Goal: Task Accomplishment & Management: Use online tool/utility

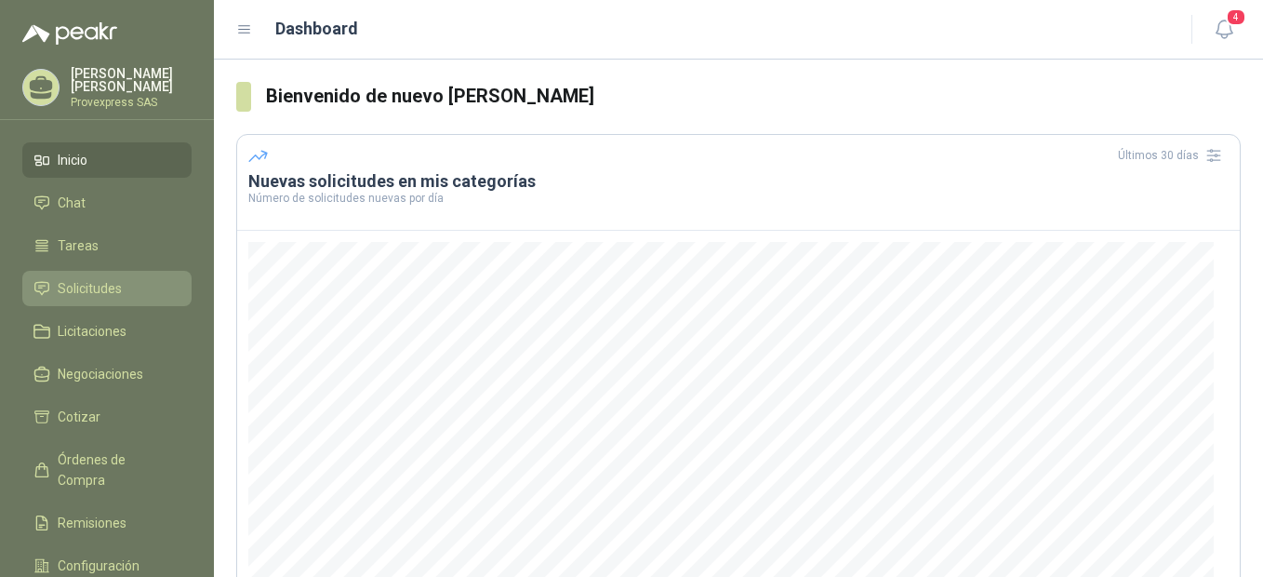
click at [85, 283] on span "Solicitudes" at bounding box center [90, 288] width 64 height 20
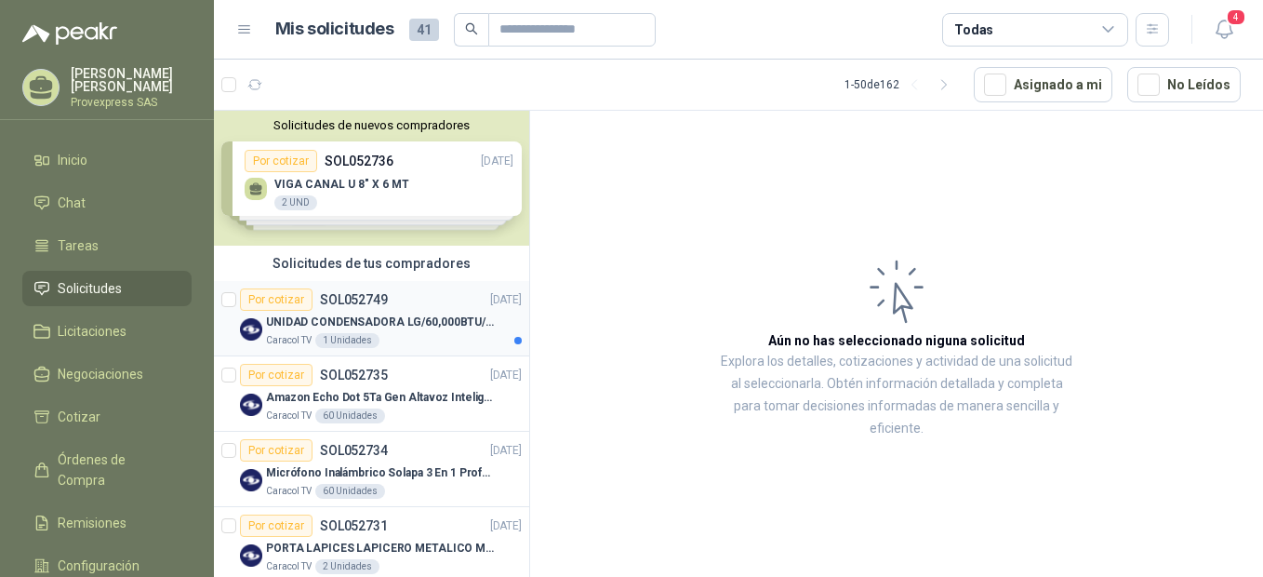
click at [276, 289] on div "Por cotizar" at bounding box center [276, 299] width 73 height 22
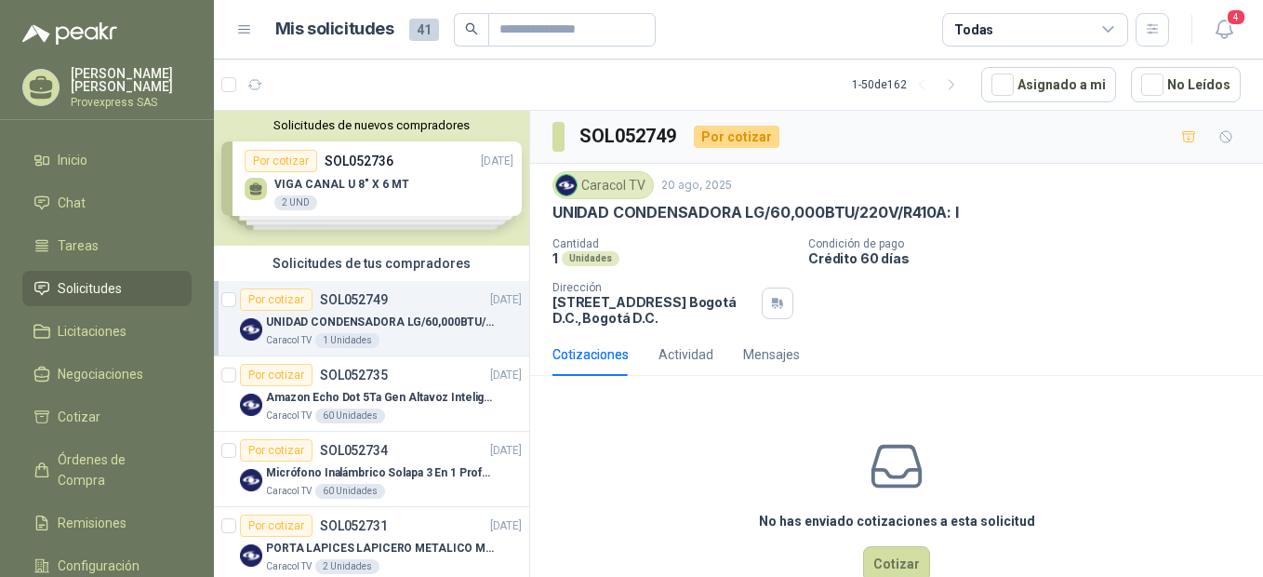
click at [271, 300] on div "Por cotizar" at bounding box center [276, 299] width 73 height 22
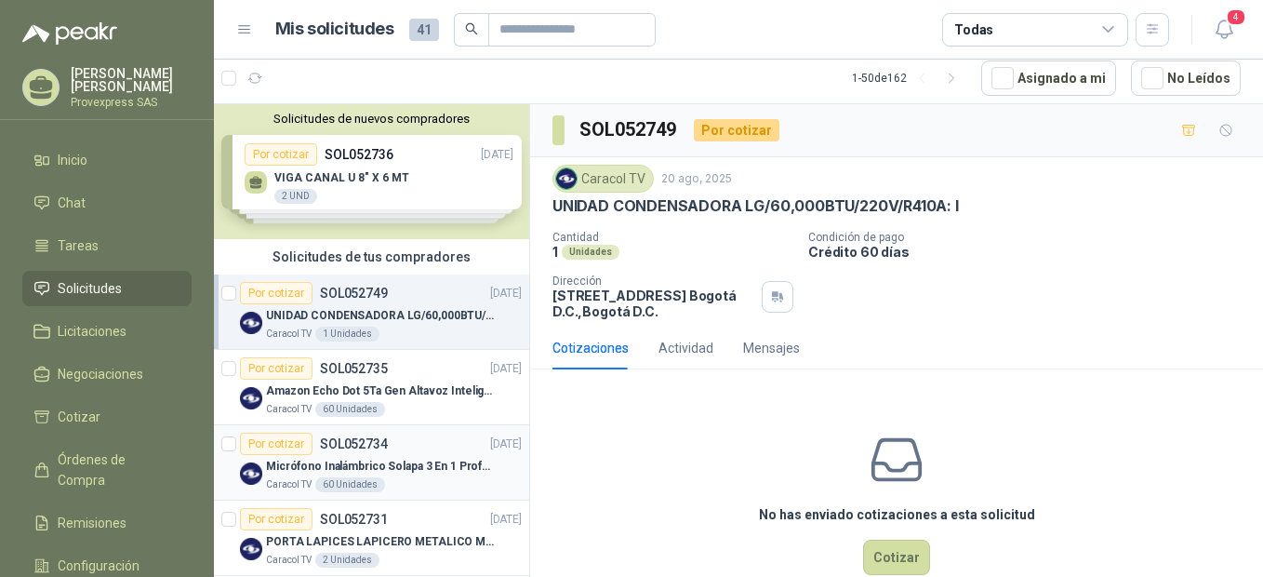
click at [283, 444] on div "Por cotizar" at bounding box center [276, 444] width 73 height 22
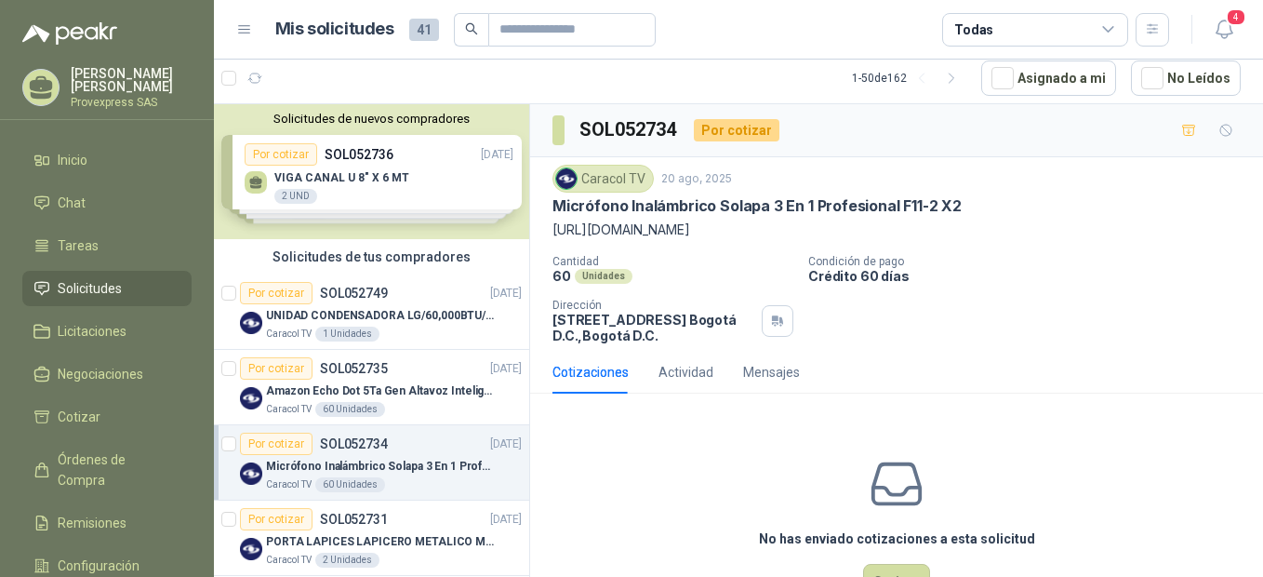
click at [283, 444] on div "Por cotizar" at bounding box center [276, 444] width 73 height 22
click at [889, 568] on button "Cotizar" at bounding box center [896, 581] width 67 height 35
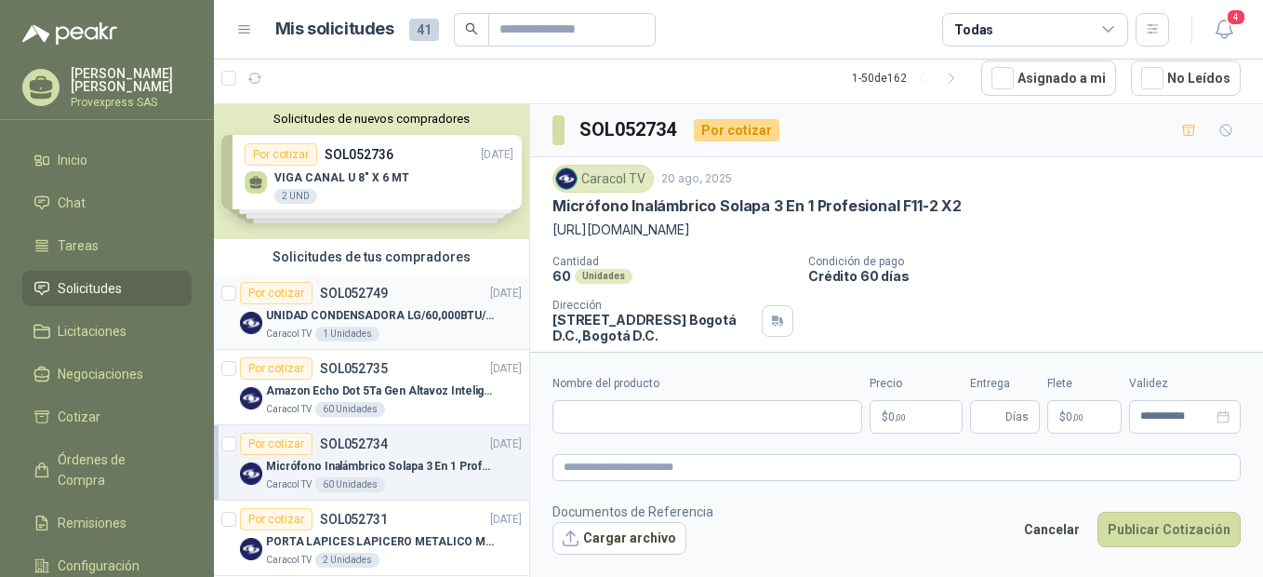
click at [276, 295] on div "Por cotizar" at bounding box center [276, 293] width 73 height 22
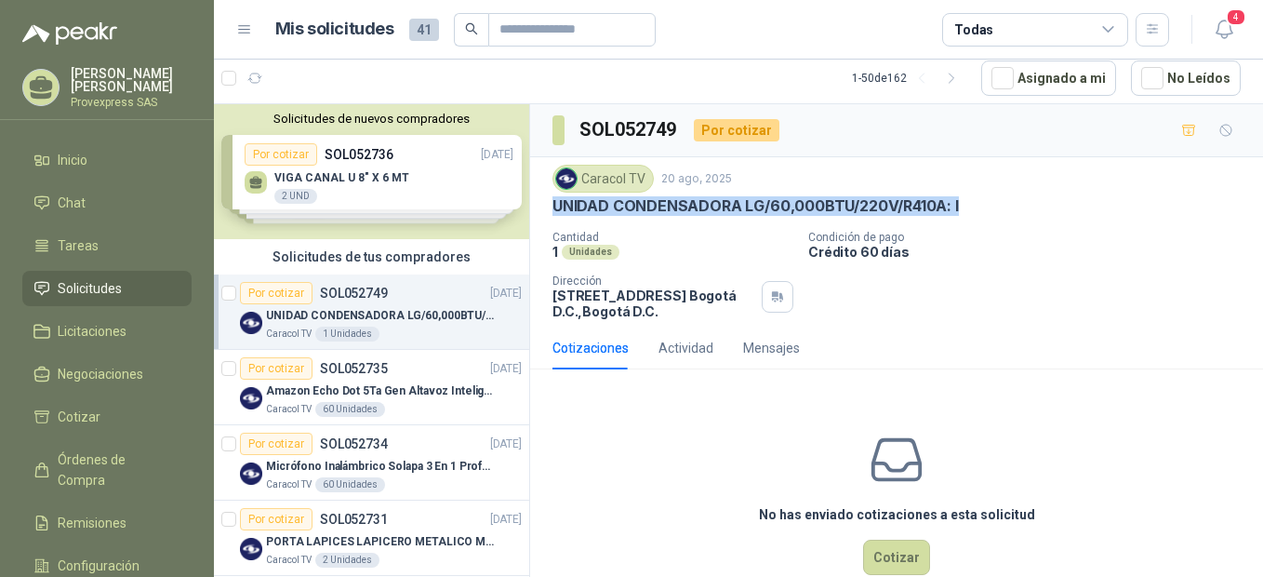
drag, startPoint x: 966, startPoint y: 202, endPoint x: 538, endPoint y: 202, distance: 427.9
click at [538, 202] on div "Caracol TV 20 ago, 2025 UNIDAD CONDENSADORA LG/60,000BTU/220V/R410A: I Cantidad…" at bounding box center [896, 241] width 733 height 169
drag, startPoint x: 538, startPoint y: 202, endPoint x: 663, endPoint y: 205, distance: 125.6
copy p "UNIDAD CONDENSADORA LG/60,000BTU/220V/R410A: I"
click at [274, 366] on div "Por cotizar" at bounding box center [276, 368] width 73 height 22
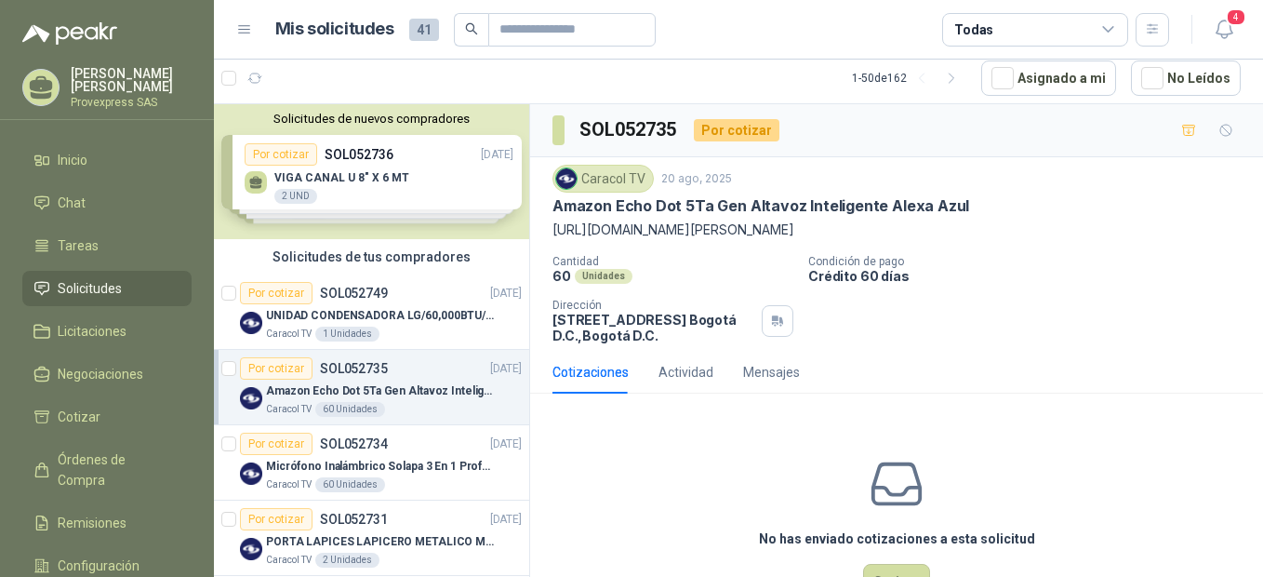
drag, startPoint x: 555, startPoint y: 233, endPoint x: 814, endPoint y: 247, distance: 259.0
click at [814, 240] on p "https://homecenter.falabella.com.co/homecenter-co/product/119417193/Amazon-Echo…" at bounding box center [897, 230] width 688 height 20
drag, startPoint x: 814, startPoint y: 247, endPoint x: 737, endPoint y: 245, distance: 77.2
copy p "https://homecenter.falabella.com.co/homecenter-co/product/119417193/Amazon-Echo…"
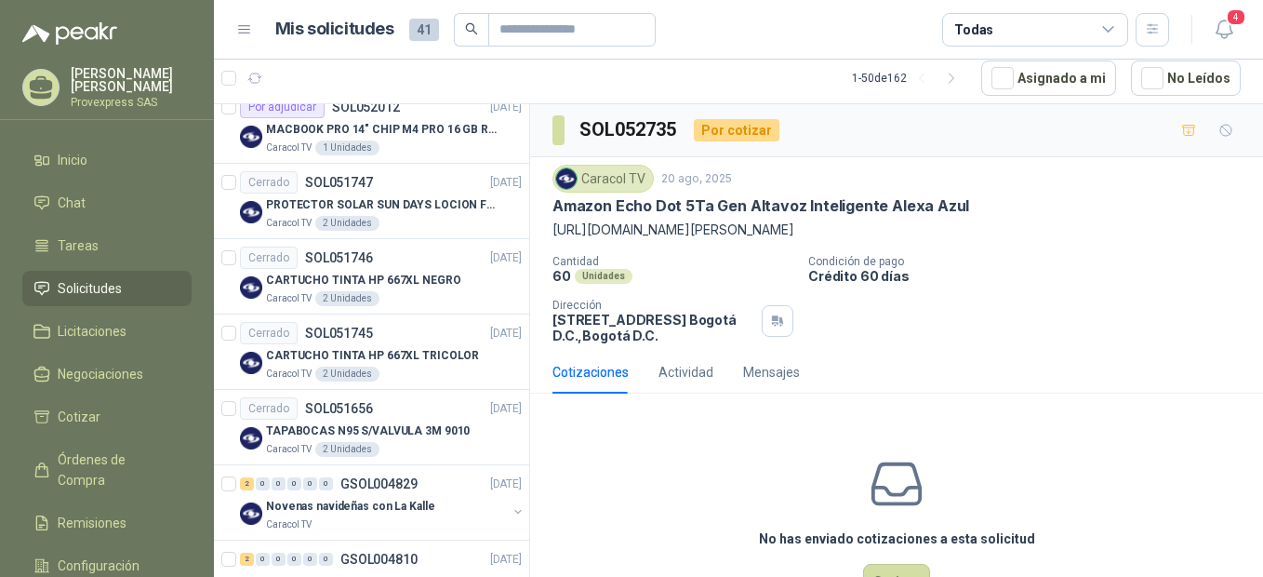
scroll to position [1654, 0]
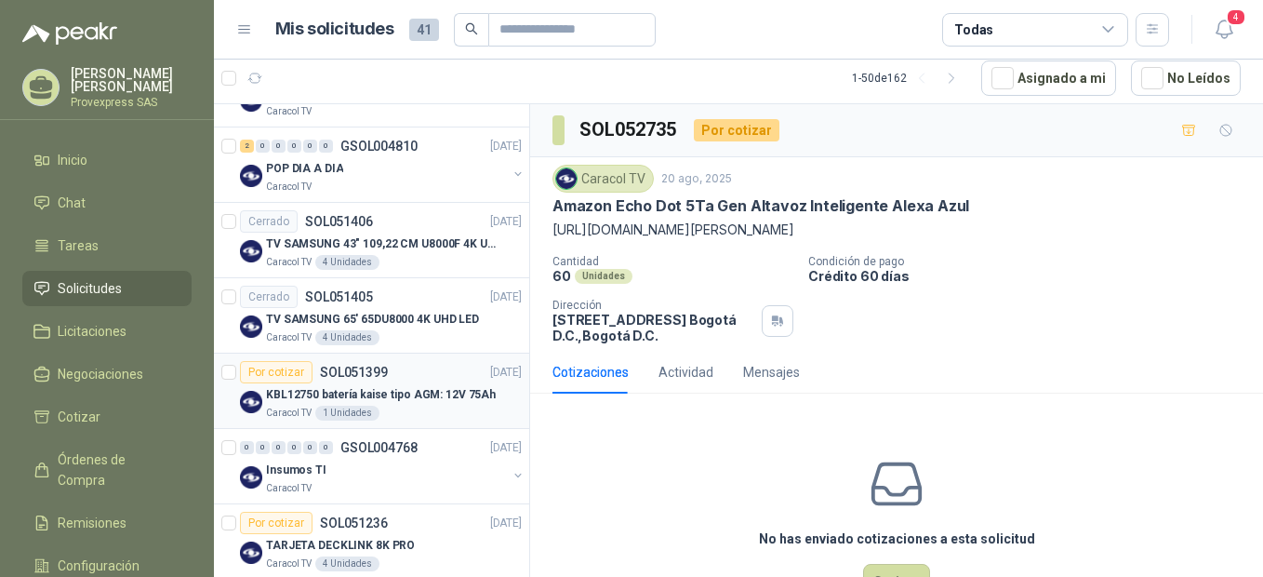
click at [291, 373] on div "Por cotizar" at bounding box center [276, 372] width 73 height 22
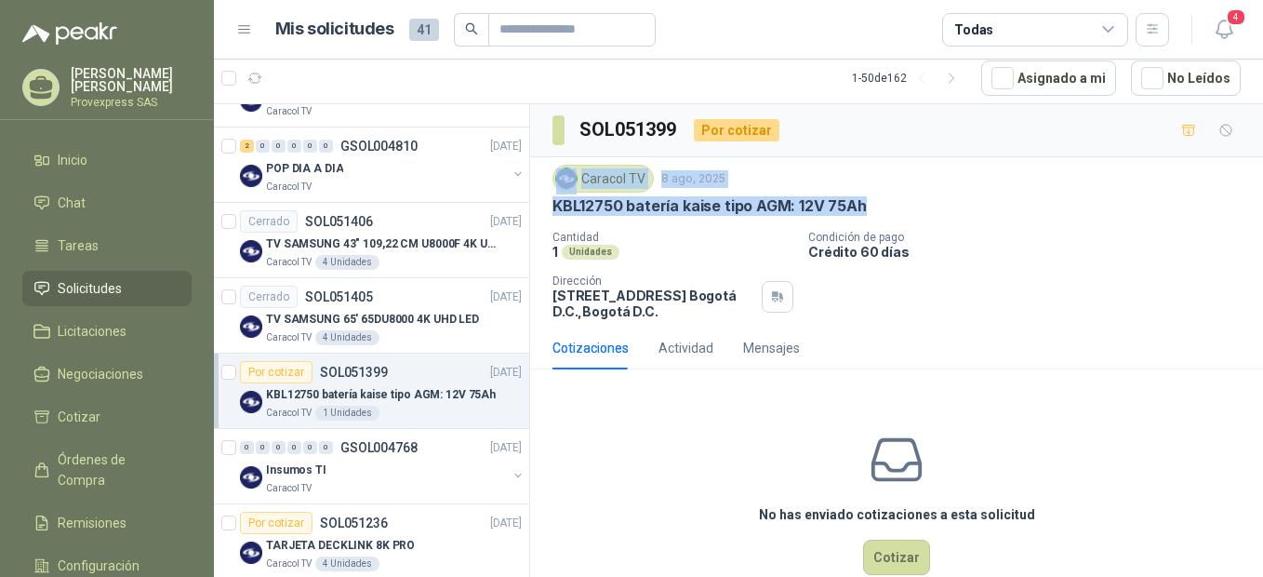
drag, startPoint x: 874, startPoint y: 206, endPoint x: 653, endPoint y: 189, distance: 222.0
click at [653, 189] on div "Caracol TV 8 ago, 2025 KBL12750 batería kaise tipo AGM: 12V 75Ah" at bounding box center [897, 190] width 688 height 51
drag, startPoint x: 653, startPoint y: 189, endPoint x: 877, endPoint y: 210, distance: 225.2
click at [877, 210] on div "KBL12750 batería kaise tipo AGM: 12V 75Ah" at bounding box center [897, 206] width 688 height 20
drag, startPoint x: 875, startPoint y: 203, endPoint x: 549, endPoint y: 220, distance: 326.9
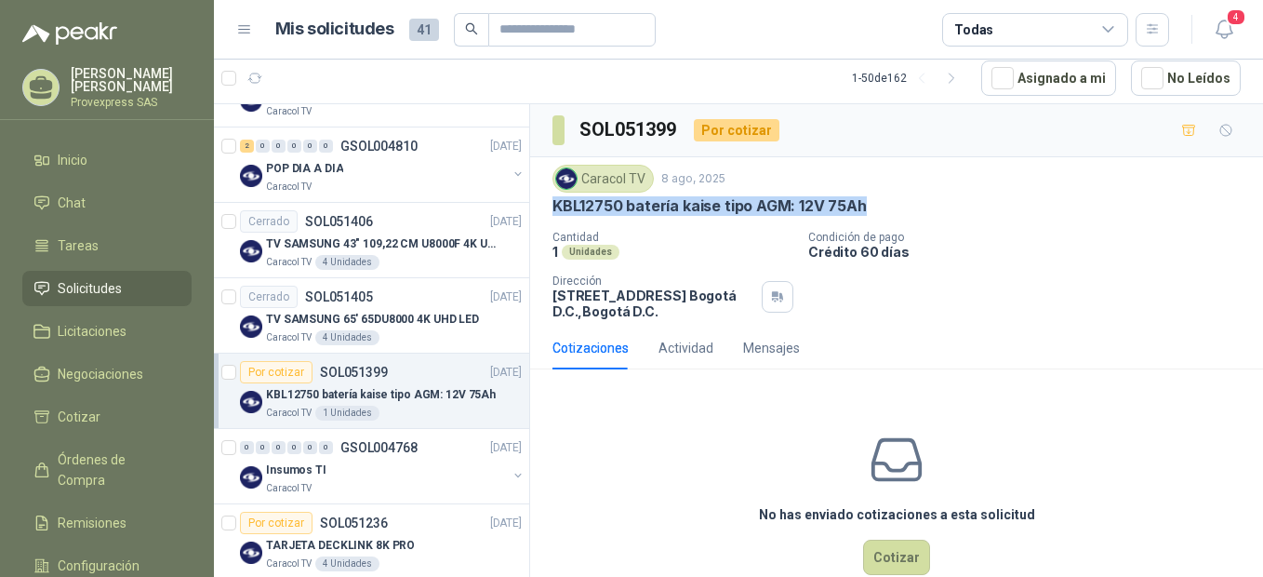
click at [549, 220] on div "Caracol TV 8 ago, 2025 KBL12750 batería kaise tipo AGM: 12V 75Ah Cantidad 1 Uni…" at bounding box center [896, 241] width 733 height 169
copy p "KBL12750 batería kaise tipo AGM: 12V 75Ah"
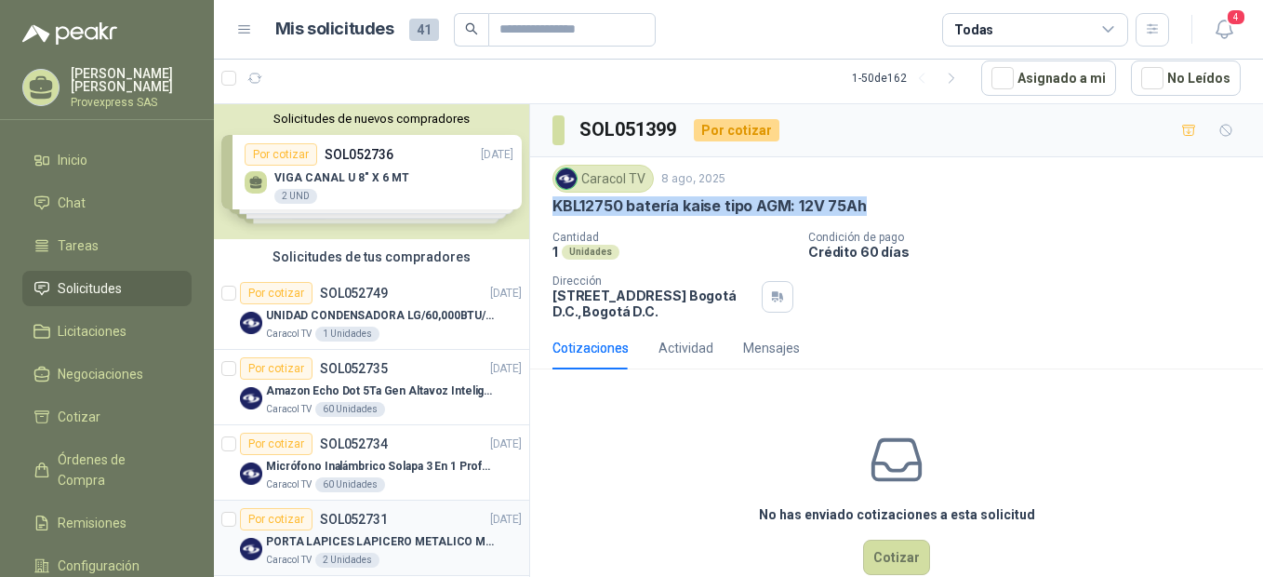
click at [269, 525] on div "Por cotizar" at bounding box center [276, 519] width 73 height 22
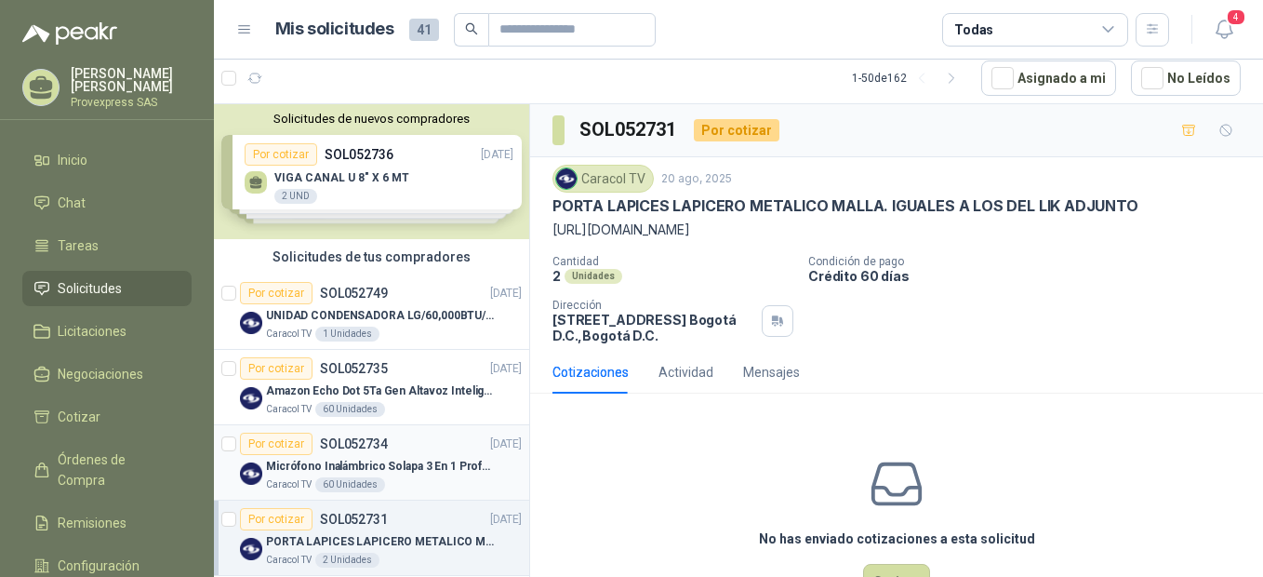
click at [260, 442] on div "Por cotizar" at bounding box center [276, 444] width 73 height 22
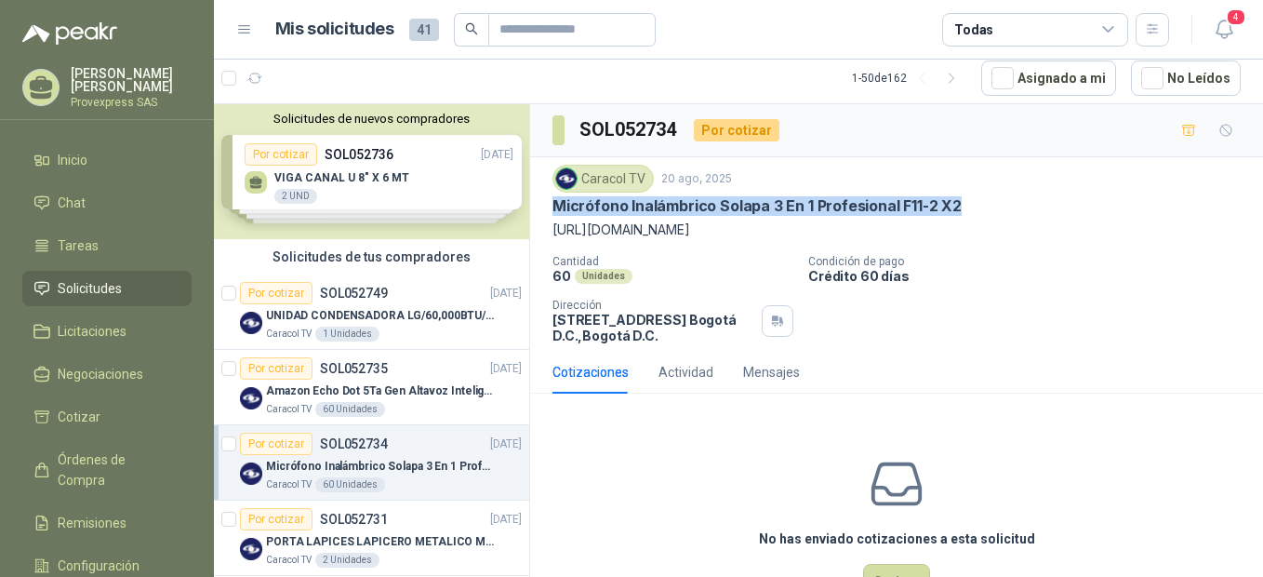
drag, startPoint x: 553, startPoint y: 207, endPoint x: 969, endPoint y: 198, distance: 415.9
click at [969, 198] on div "Micrófono Inalámbrico Solapa 3 En 1 Profesional F11-2 X2" at bounding box center [897, 206] width 688 height 20
copy p "Micrófono Inalámbrico Solapa 3 En 1 Profesional F11-2 X2"
click at [272, 439] on div "Por cotizar" at bounding box center [276, 444] width 73 height 22
click at [890, 575] on button "Cotizar" at bounding box center [896, 581] width 67 height 35
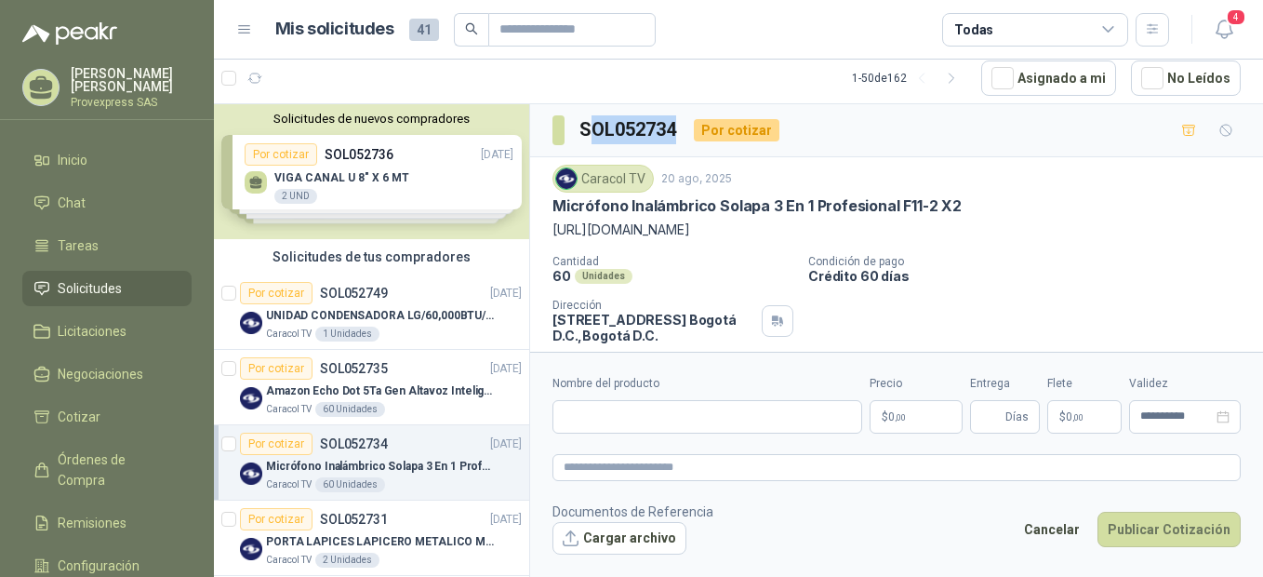
drag, startPoint x: 679, startPoint y: 126, endPoint x: 585, endPoint y: 121, distance: 94.1
click at [585, 121] on h3 "SOL052734" at bounding box center [630, 129] width 100 height 29
drag, startPoint x: 585, startPoint y: 121, endPoint x: 713, endPoint y: 245, distance: 178.3
click at [713, 245] on div "Caracol TV 20 ago, 2025 Micrófono Inalámbrico Solapa 3 En 1 Profesional F11-2 X…" at bounding box center [897, 254] width 688 height 179
drag, startPoint x: 698, startPoint y: 229, endPoint x: 553, endPoint y: 225, distance: 144.2
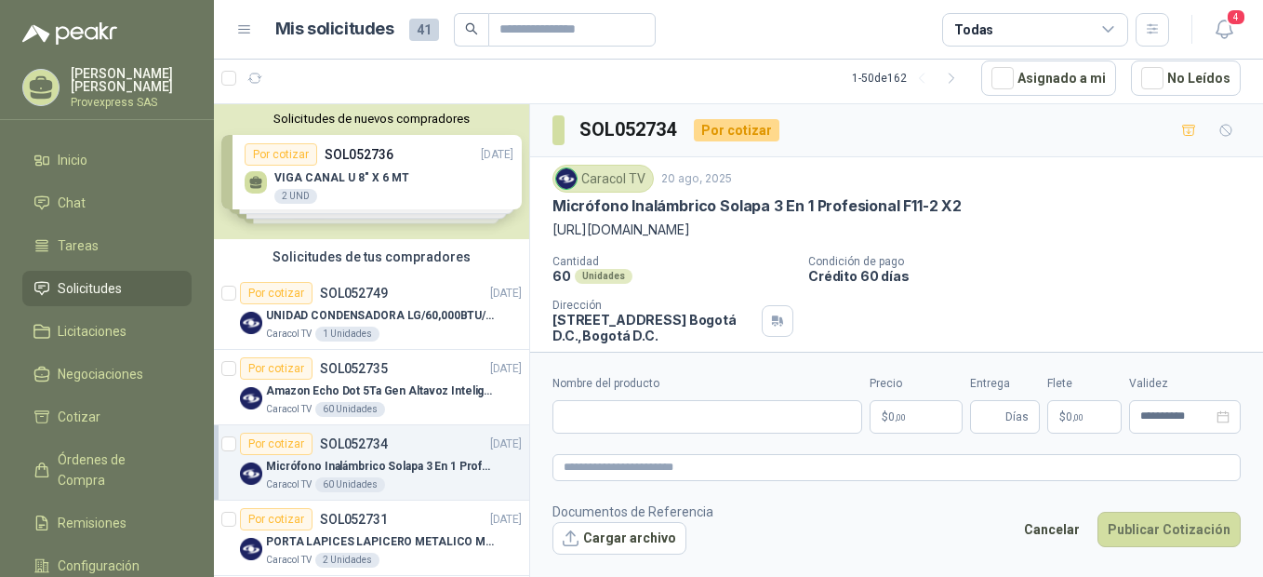
click at [553, 225] on p "https://shre.ink/tMd4" at bounding box center [897, 230] width 688 height 20
drag, startPoint x: 553, startPoint y: 225, endPoint x: 592, endPoint y: 224, distance: 38.1
copy p "https://shre.ink/tMd4"
click at [649, 409] on input "Nombre del producto" at bounding box center [708, 416] width 310 height 33
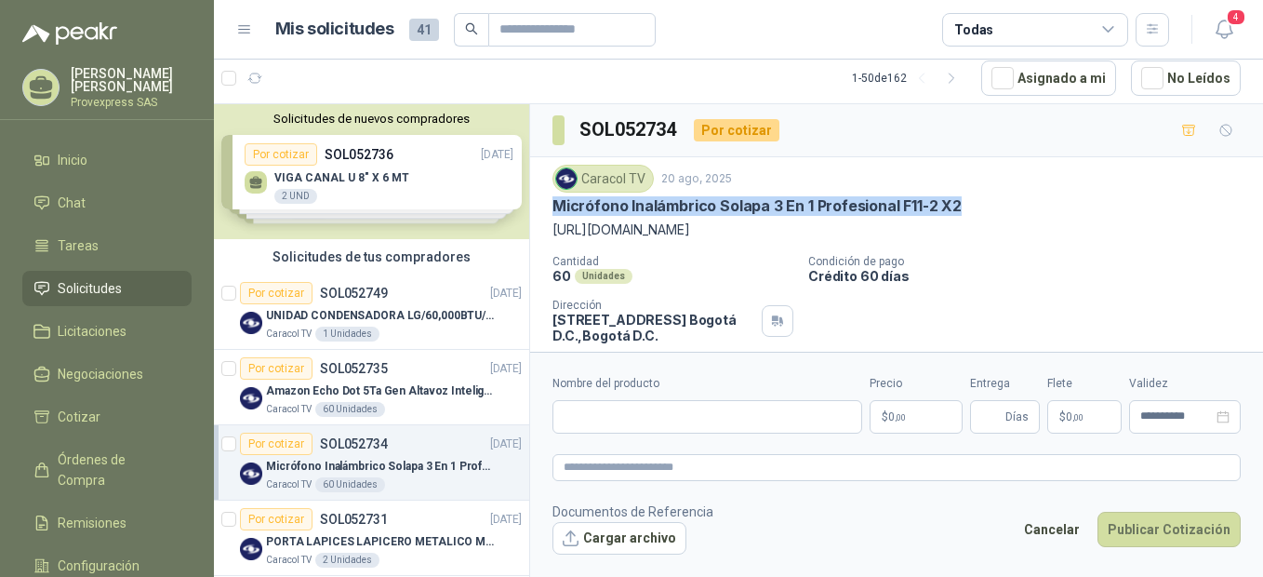
drag, startPoint x: 967, startPoint y: 194, endPoint x: 546, endPoint y: 214, distance: 421.8
click at [546, 214] on div "Caracol TV 20 ago, 2025 Micrófono Inalámbrico Solapa 3 En 1 Profesional F11-2 X…" at bounding box center [896, 253] width 733 height 193
copy p "Micrófono Inalámbrico Solapa 3 En 1 Profesional F11-2 X2"
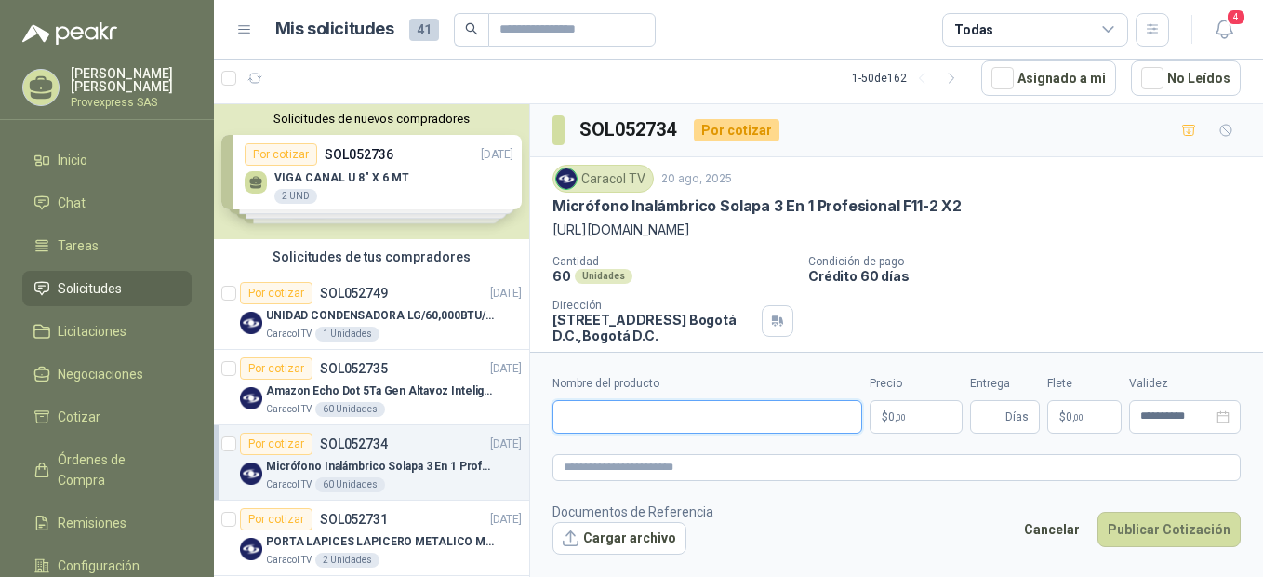
click at [620, 422] on input "Nombre del producto" at bounding box center [708, 416] width 310 height 33
paste input "**********"
type input "**********"
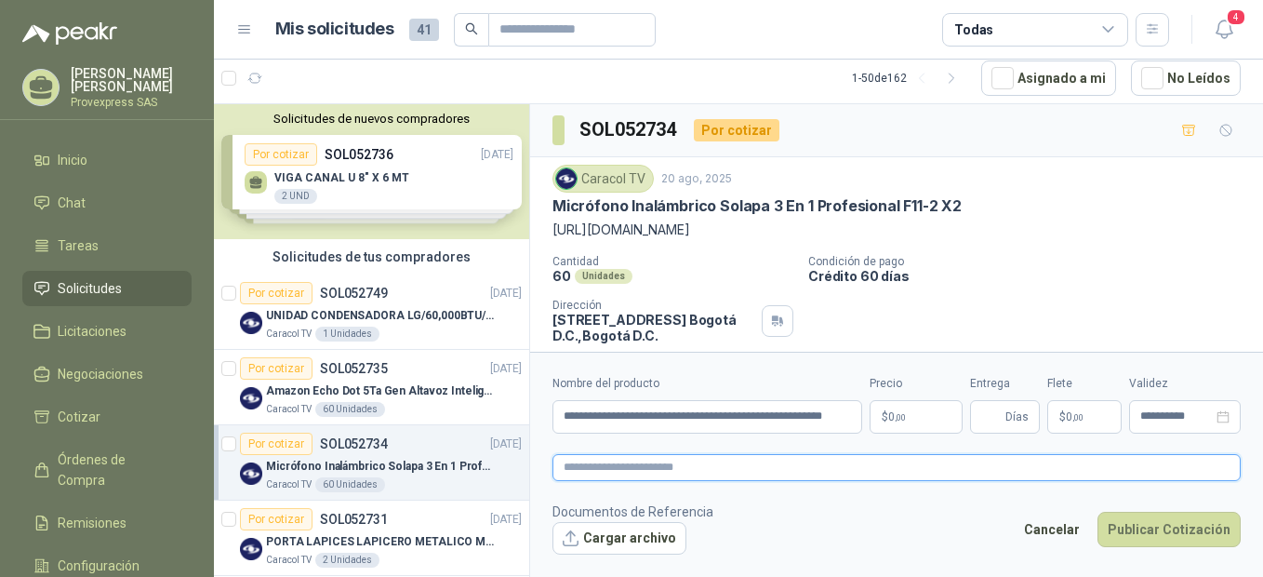
scroll to position [0, 0]
click at [604, 459] on textarea at bounding box center [897, 467] width 688 height 27
paste textarea "**********"
type textarea "**********"
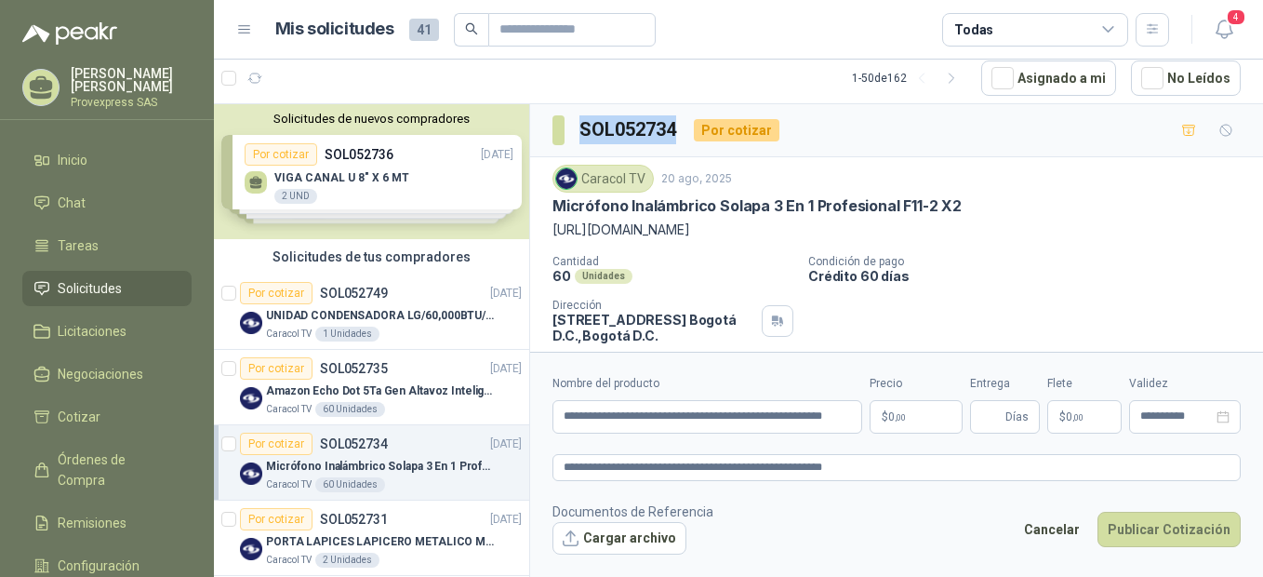
drag, startPoint x: 678, startPoint y: 127, endPoint x: 572, endPoint y: 122, distance: 106.1
click at [572, 122] on section "SOL052734" at bounding box center [616, 130] width 127 height 30
copy h3 "SOL052734"
click at [27, 442] on link "Órdenes de Compra" at bounding box center [106, 470] width 169 height 56
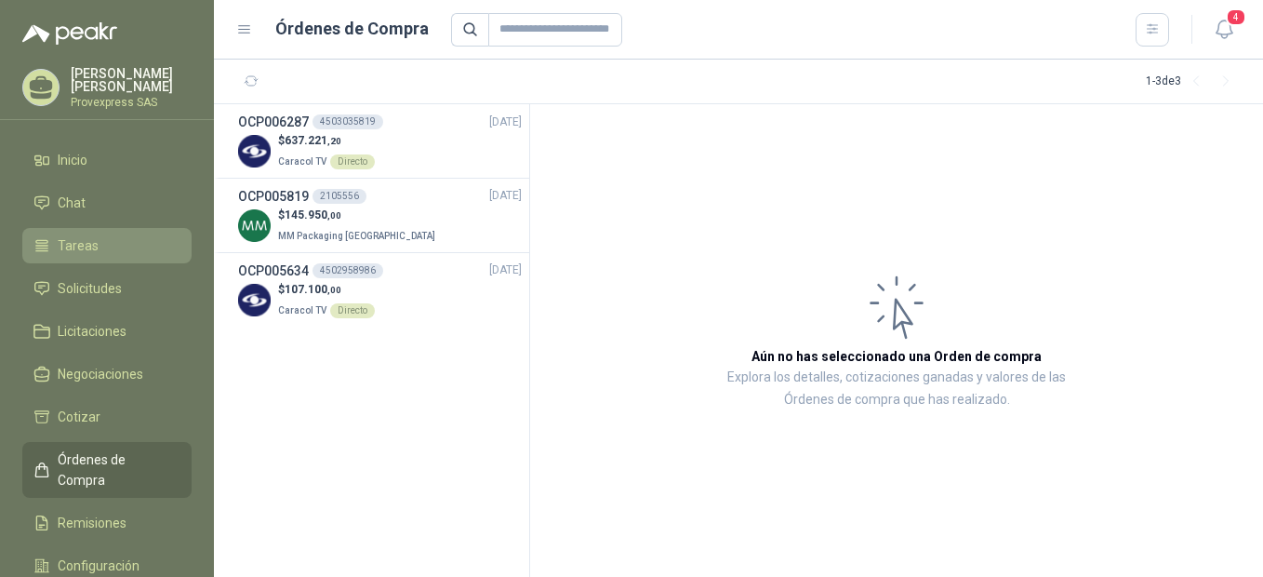
click at [81, 242] on span "Tareas" at bounding box center [78, 245] width 41 height 20
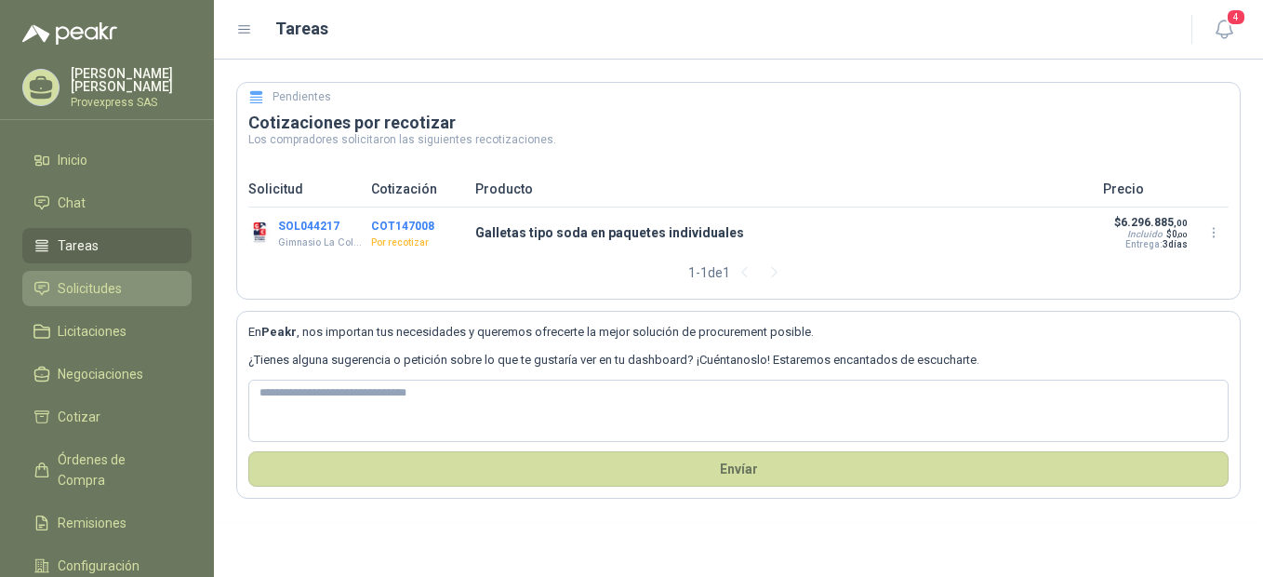
click at [102, 284] on span "Solicitudes" at bounding box center [90, 288] width 64 height 20
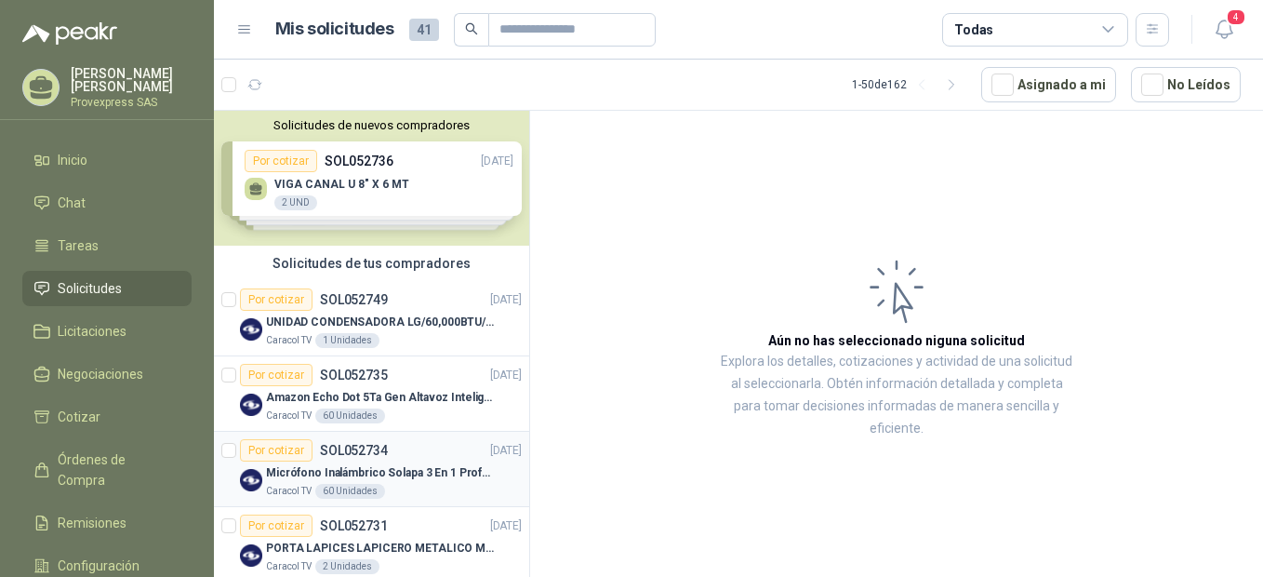
click at [271, 449] on div "Por cotizar" at bounding box center [276, 450] width 73 height 22
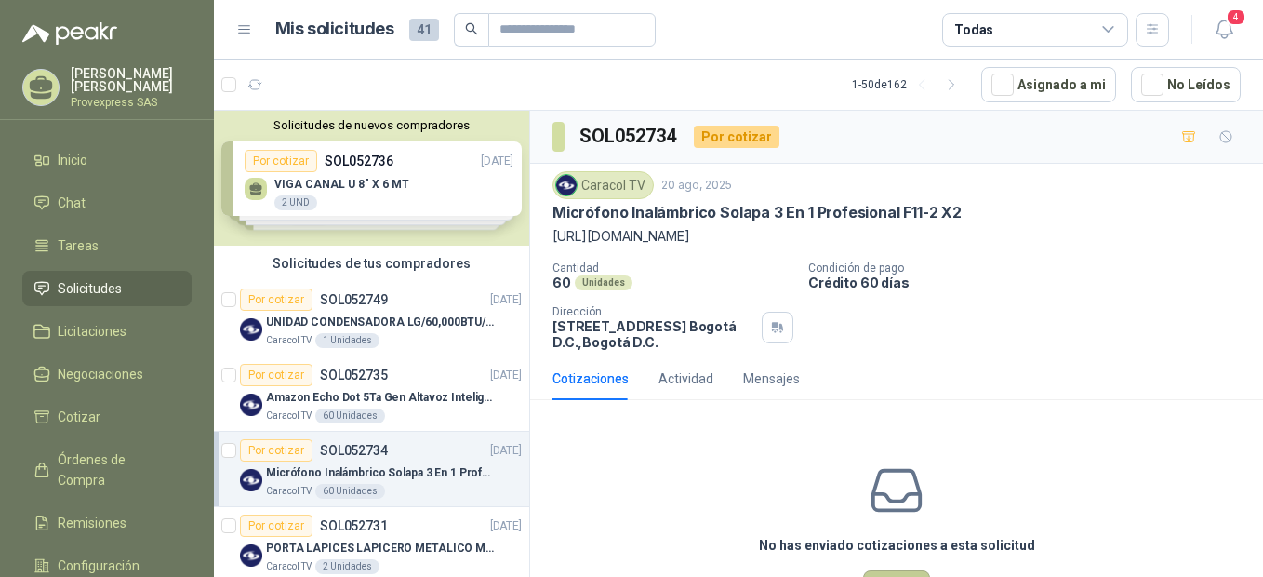
click at [890, 575] on button "Cotizar" at bounding box center [896, 587] width 67 height 35
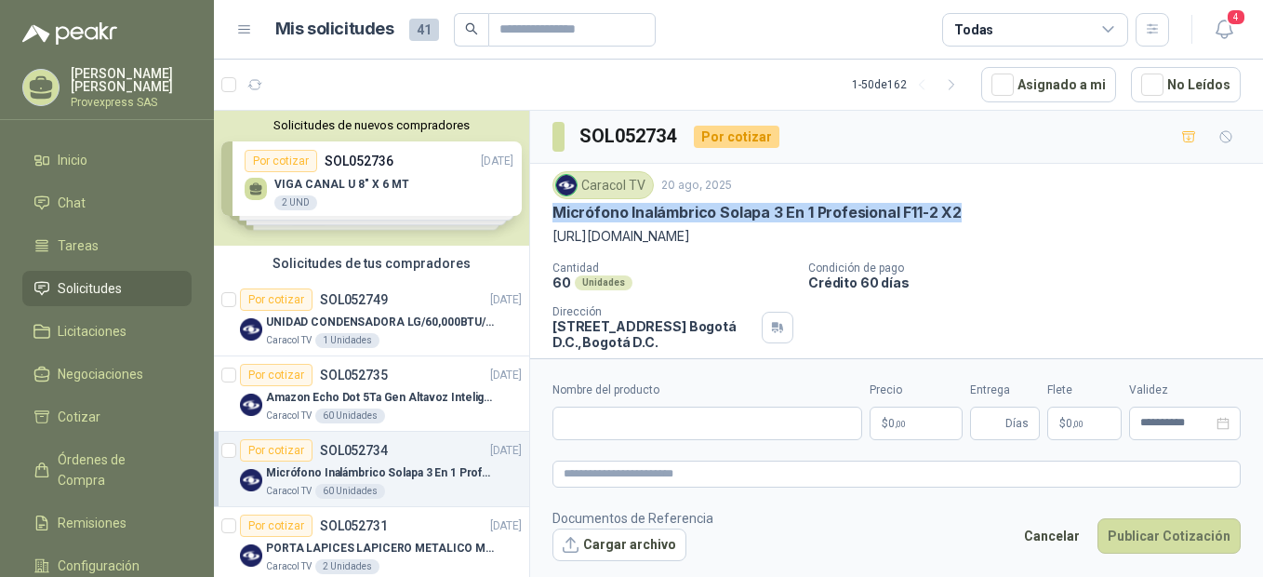
drag, startPoint x: 969, startPoint y: 202, endPoint x: 540, endPoint y: 220, distance: 430.2
click at [540, 220] on div "Caracol TV 20 ago, 2025 Micrófono Inalámbrico Solapa 3 En 1 Profesional F11-2 X…" at bounding box center [896, 260] width 733 height 193
copy p "Micrófono Inalámbrico Solapa 3 En 1 Profesional F11-2 X2"
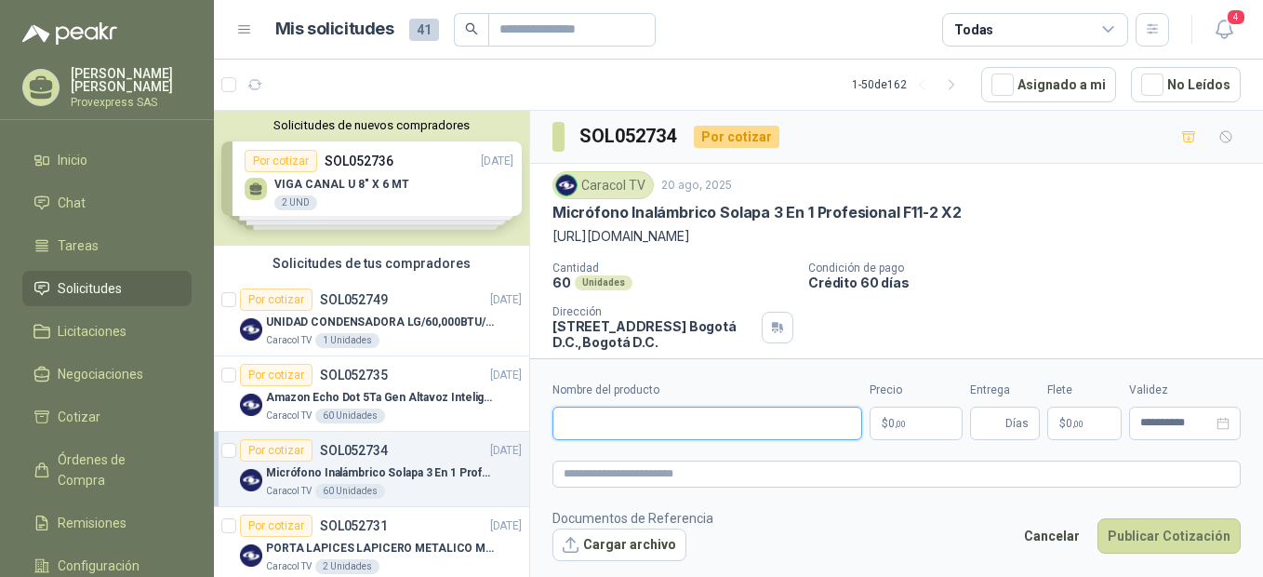
click at [585, 418] on input "Nombre del producto" at bounding box center [708, 423] width 310 height 33
paste input "**********"
type input "**********"
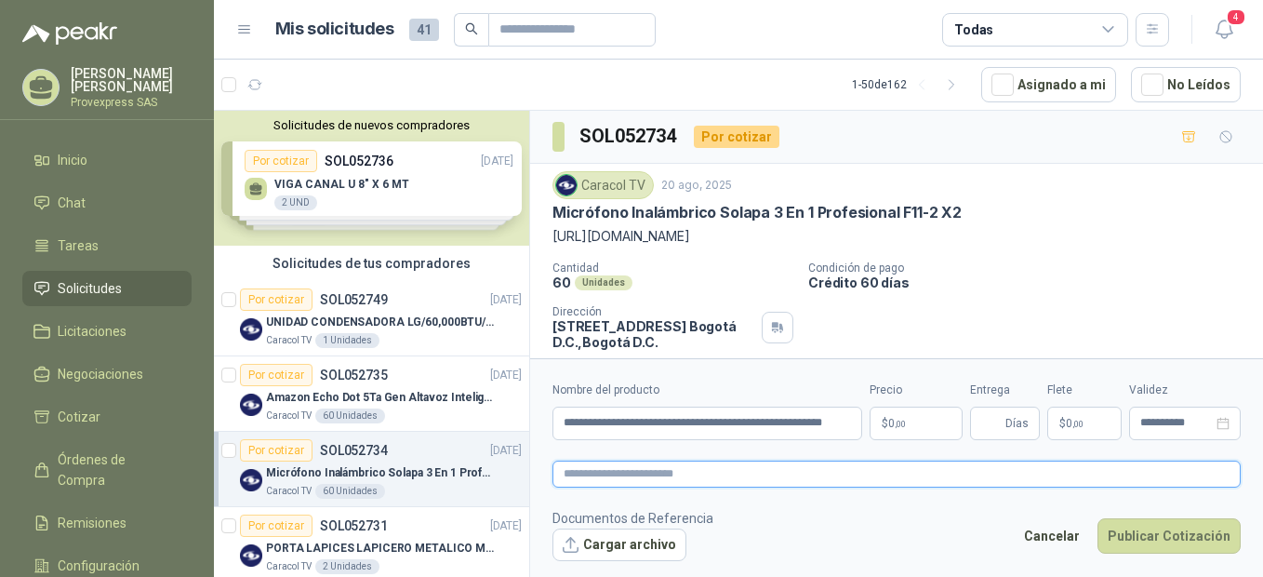
scroll to position [0, 0]
drag, startPoint x: 608, startPoint y: 467, endPoint x: 606, endPoint y: 477, distance: 10.4
click at [607, 468] on textarea at bounding box center [897, 473] width 688 height 27
paste textarea "**********"
type textarea "**********"
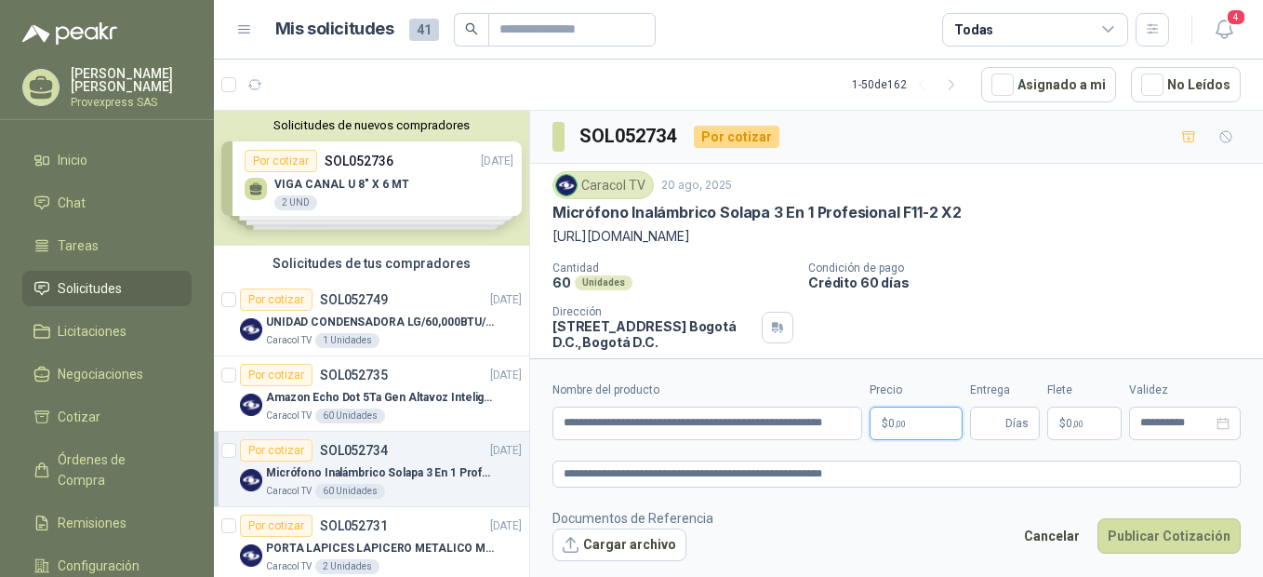
click at [922, 423] on p "$ 0 ,00" at bounding box center [916, 423] width 93 height 33
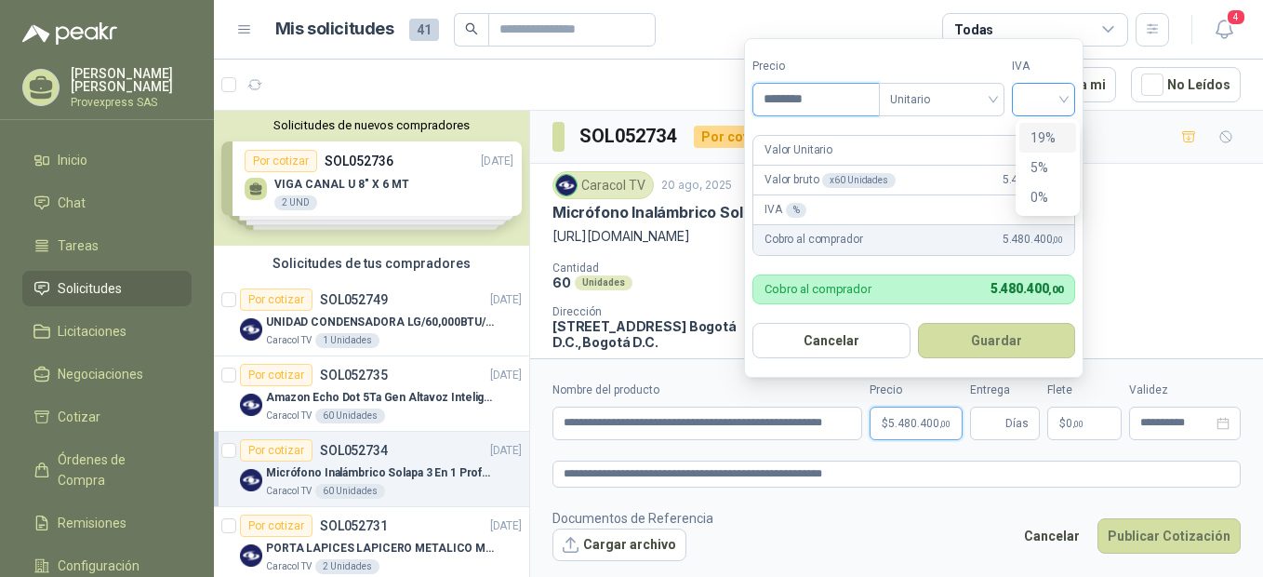
click at [1072, 102] on div at bounding box center [1043, 99] width 63 height 33
type input "********"
click at [1056, 139] on div "19%" at bounding box center [1048, 137] width 34 height 20
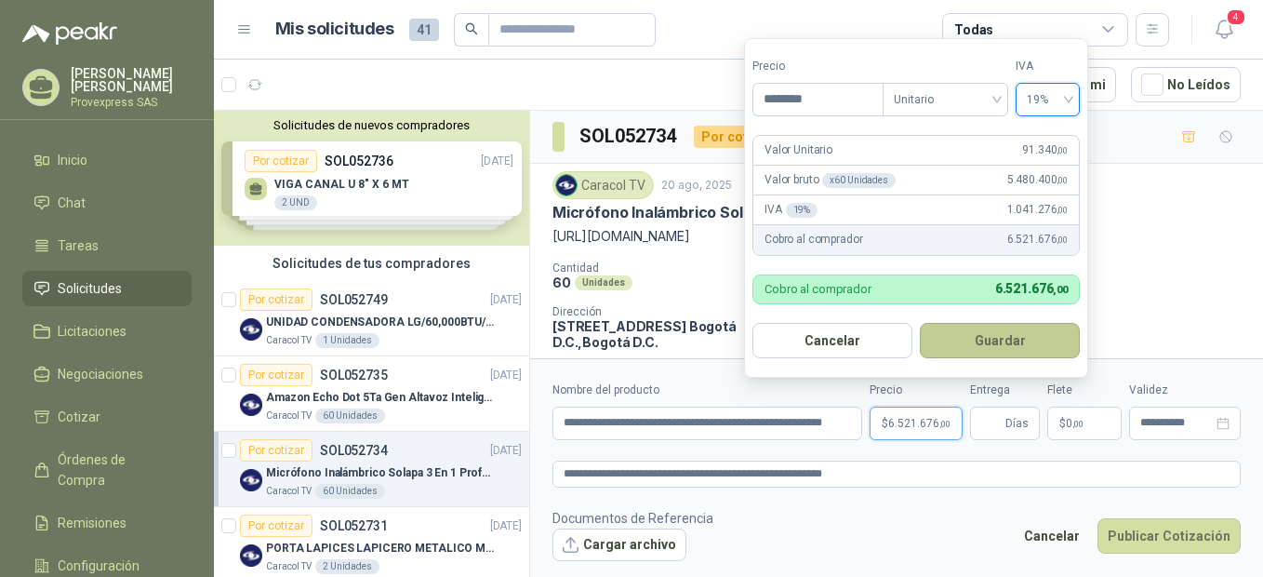
click at [1011, 335] on button "Guardar" at bounding box center [1000, 340] width 160 height 35
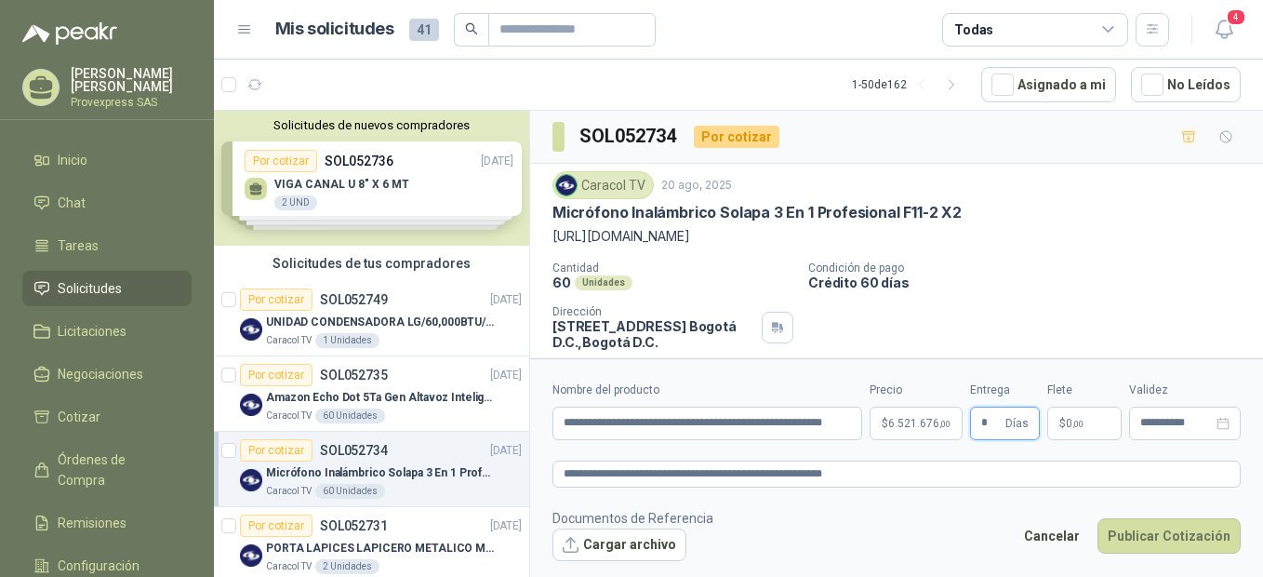
type input "*"
click at [585, 541] on button "Cargar archivo" at bounding box center [620, 544] width 134 height 33
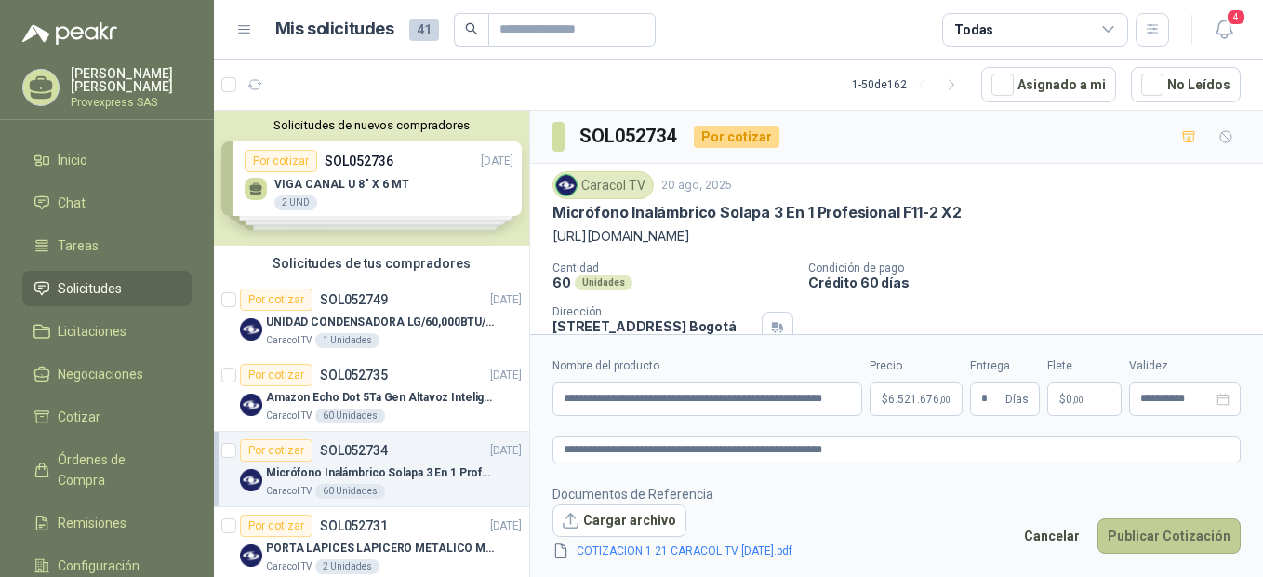
click at [1165, 540] on button "Publicar Cotización" at bounding box center [1169, 535] width 143 height 35
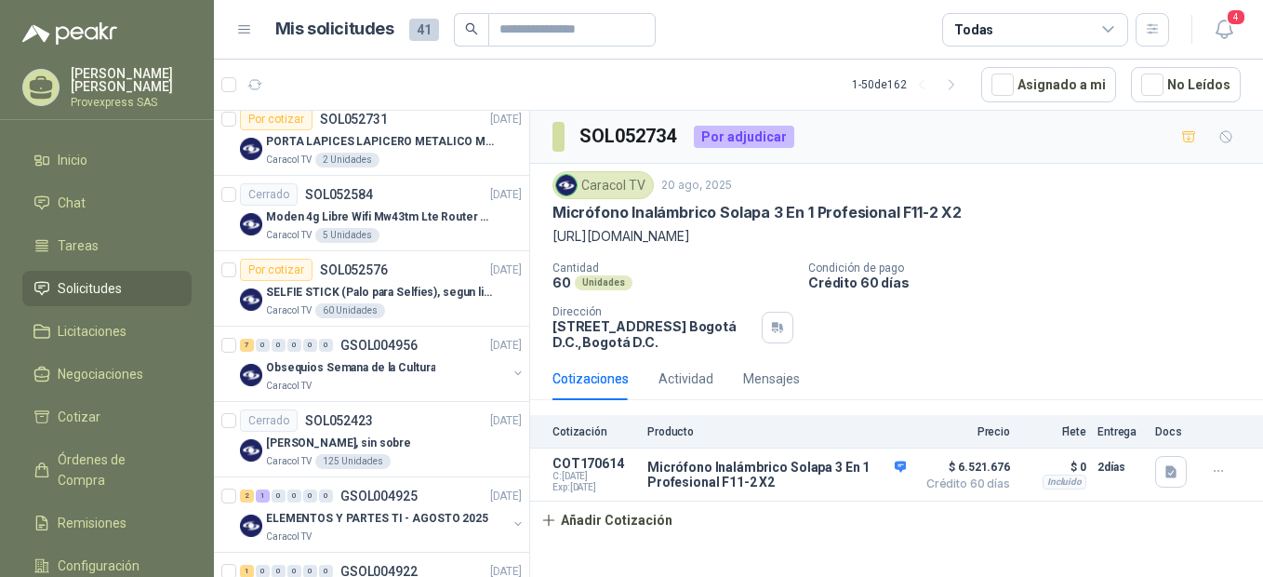
scroll to position [414, 0]
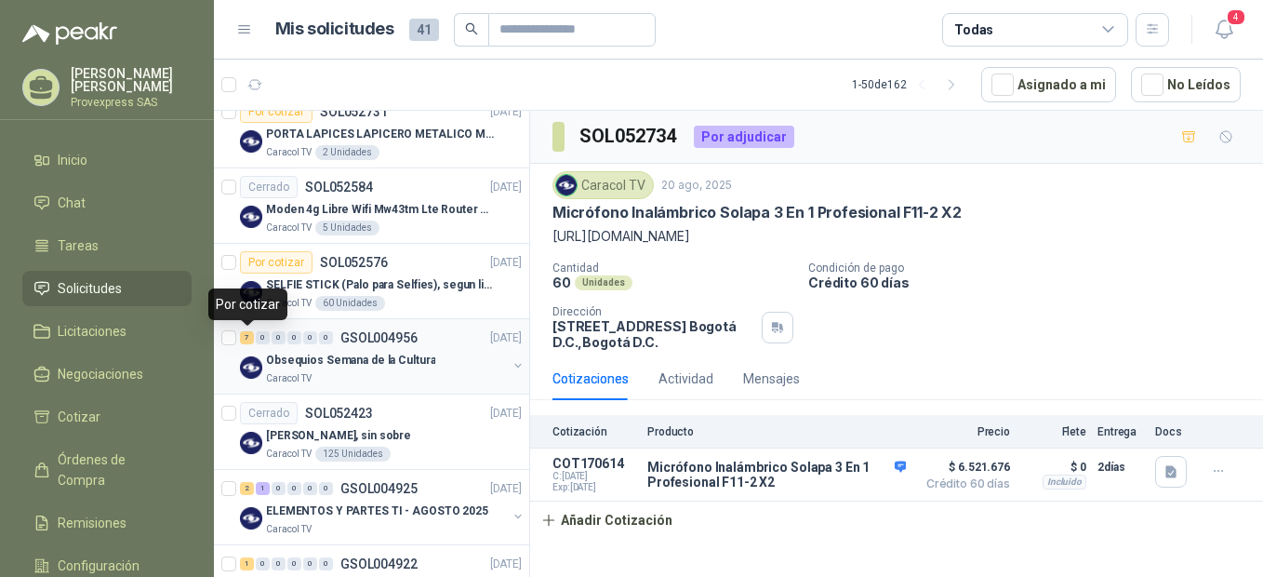
click at [248, 340] on div "7" at bounding box center [247, 337] width 14 height 13
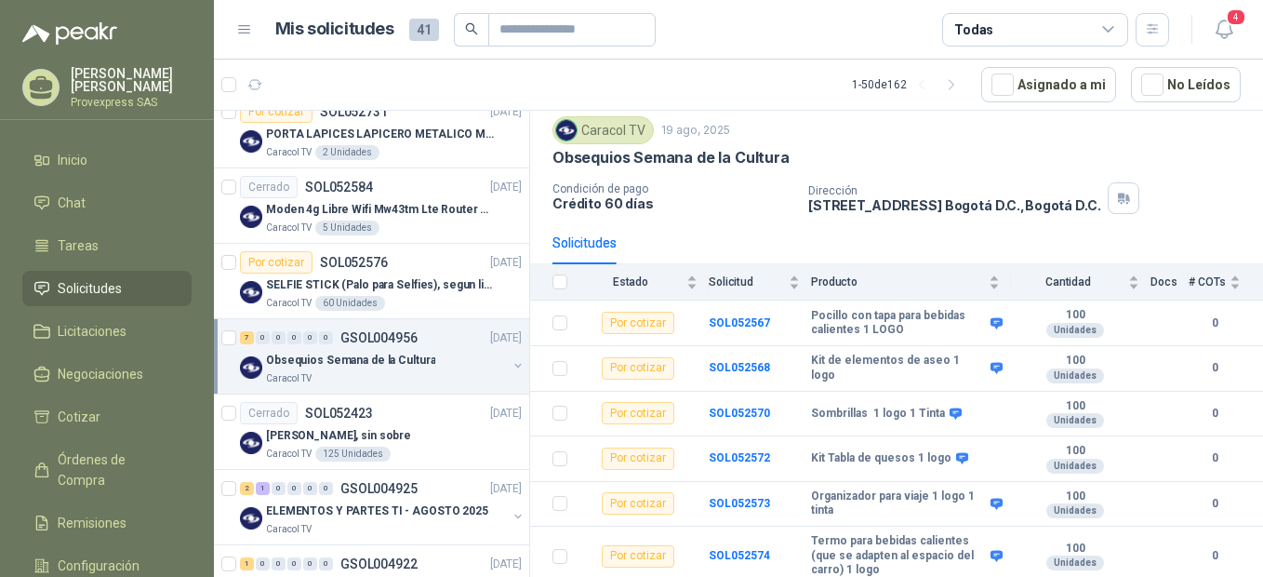
scroll to position [107, 0]
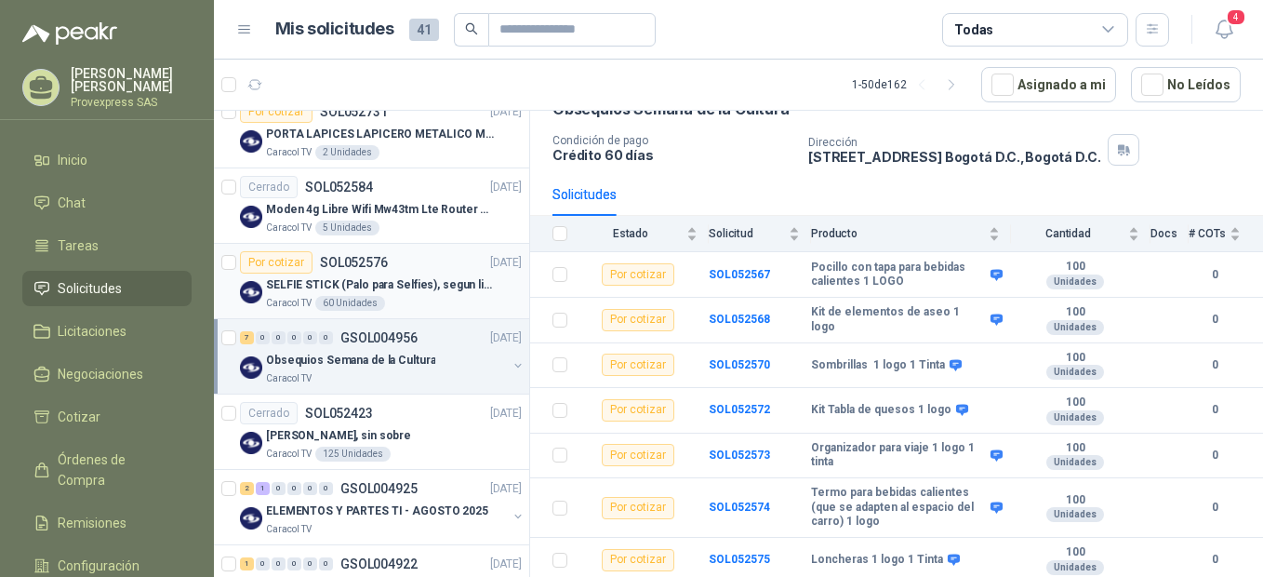
click at [258, 258] on div "Por cotizar" at bounding box center [276, 262] width 73 height 22
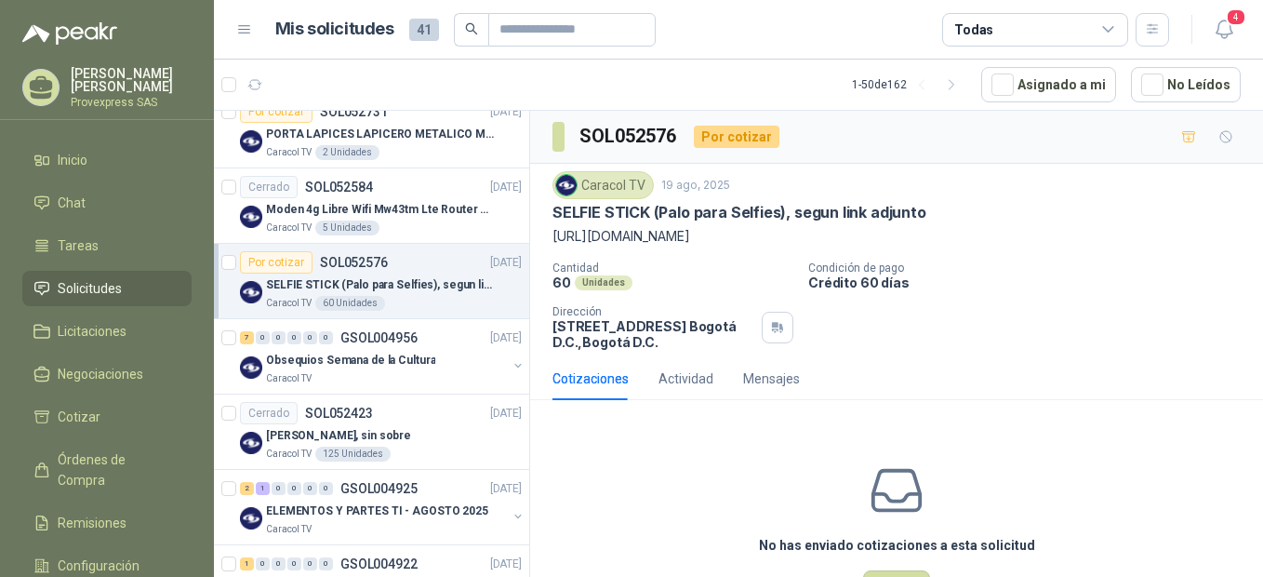
drag, startPoint x: 862, startPoint y: 237, endPoint x: 540, endPoint y: 250, distance: 323.0
click at [540, 250] on div "Caracol TV 19 ago, 2025 SELFIE STICK (Palo para Selfies), segun link adjunto ht…" at bounding box center [896, 260] width 733 height 193
drag, startPoint x: 540, startPoint y: 250, endPoint x: 635, endPoint y: 235, distance: 97.0
copy p "https://www.facebook.com/share/r/16yJRQtP6v/"
click at [246, 488] on div "2" at bounding box center [247, 488] width 14 height 13
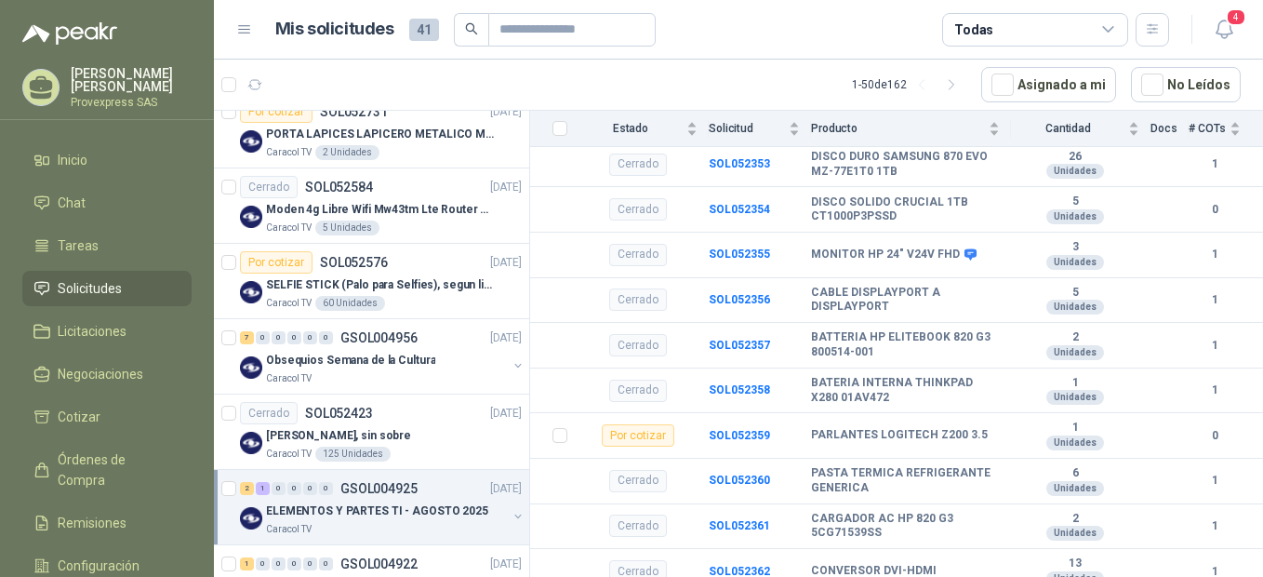
scroll to position [726, 0]
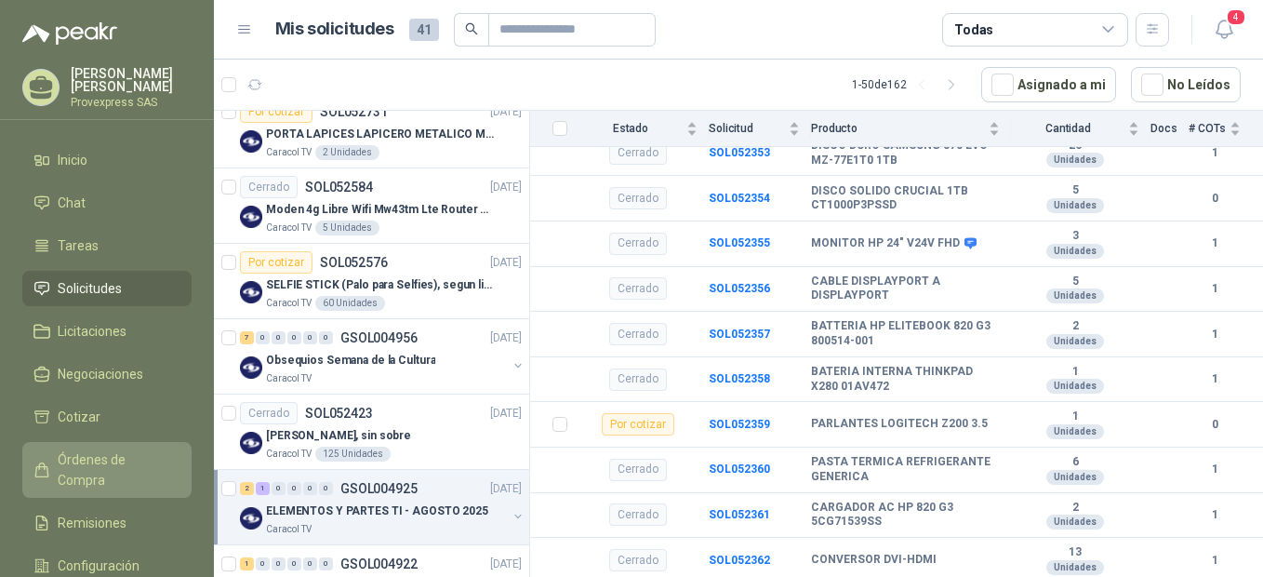
click at [86, 462] on span "Órdenes de Compra" at bounding box center [116, 469] width 116 height 41
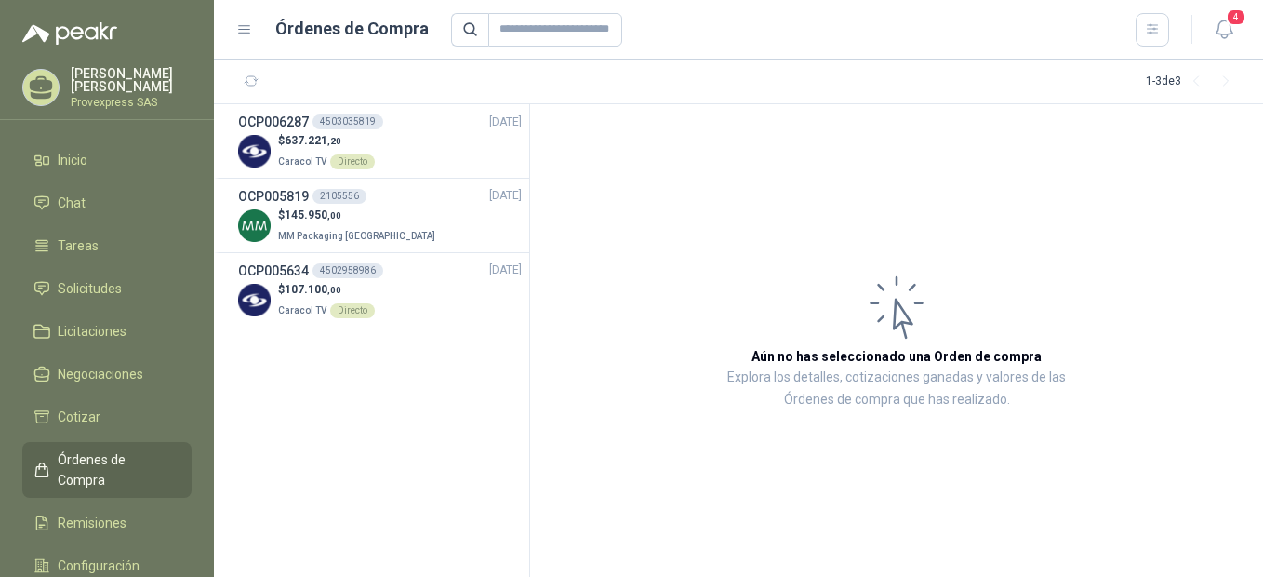
click at [87, 459] on span "Órdenes de Compra" at bounding box center [116, 469] width 116 height 41
click at [80, 287] on span "Solicitudes" at bounding box center [90, 288] width 64 height 20
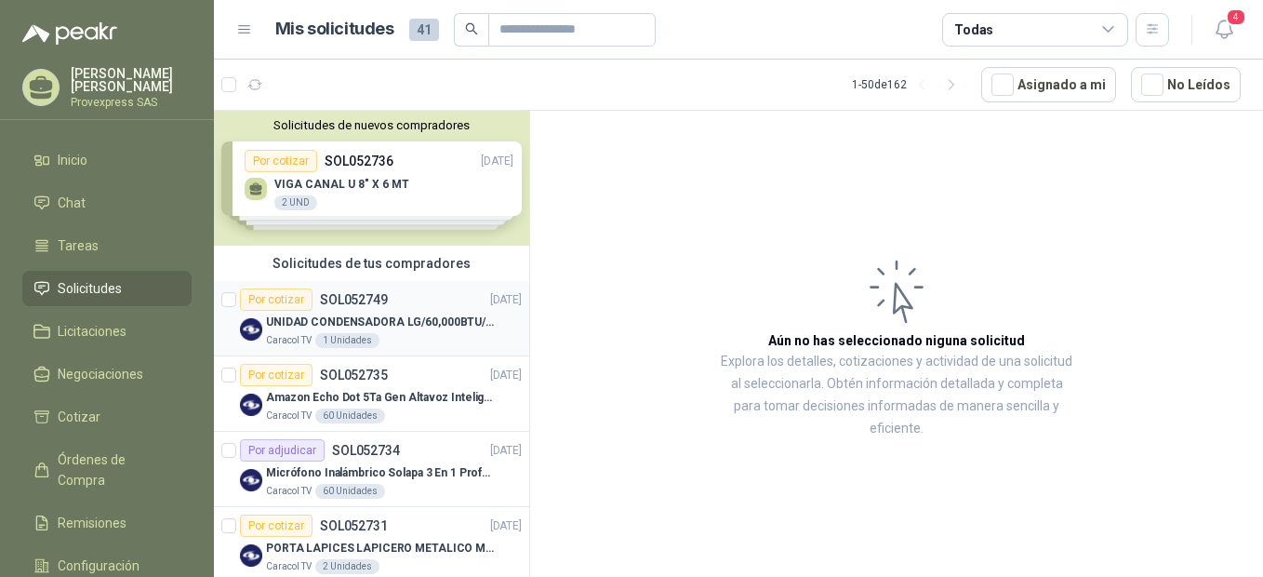
click at [284, 297] on div "Por cotizar" at bounding box center [276, 299] width 73 height 22
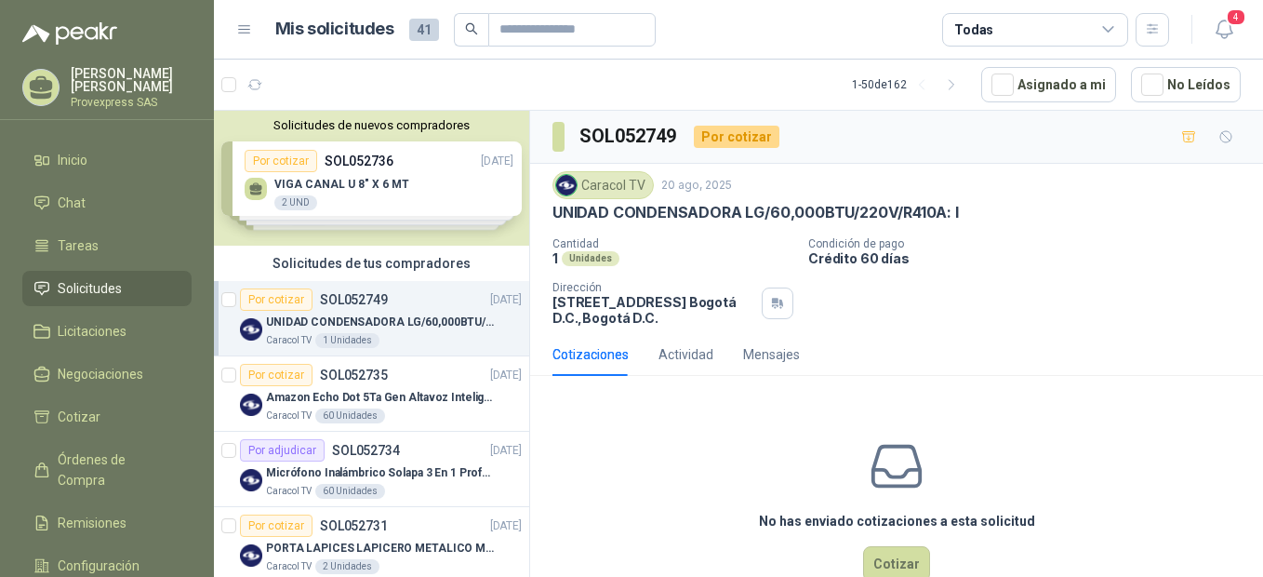
drag, startPoint x: 973, startPoint y: 207, endPoint x: 520, endPoint y: 220, distance: 453.2
click at [520, 220] on div "Solicitudes de nuevos compradores Por cotizar SOL052736 20/08/25 VIGA CANAL U 8…" at bounding box center [738, 346] width 1049 height 473
drag, startPoint x: 520, startPoint y: 220, endPoint x: 706, endPoint y: 246, distance: 187.9
click at [706, 246] on p "Cantidad" at bounding box center [673, 243] width 241 height 13
drag, startPoint x: 551, startPoint y: 214, endPoint x: 981, endPoint y: 220, distance: 430.7
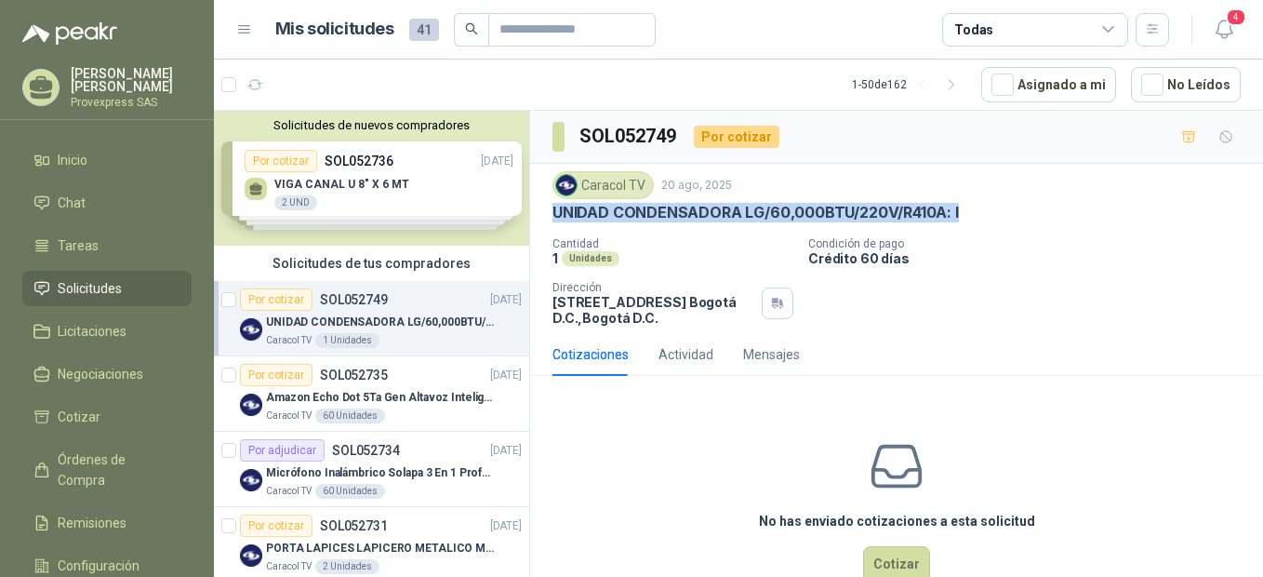
click at [981, 220] on div "Caracol TV 20 ago, 2025 UNIDAD CONDENSADORA LG/60,000BTU/220V/R410A: I Cantidad…" at bounding box center [896, 248] width 733 height 169
copy p "UNIDAD CONDENSADORA LG/60,000BTU/220V/R410A: I"
click at [285, 371] on div "Por cotizar" at bounding box center [276, 375] width 73 height 22
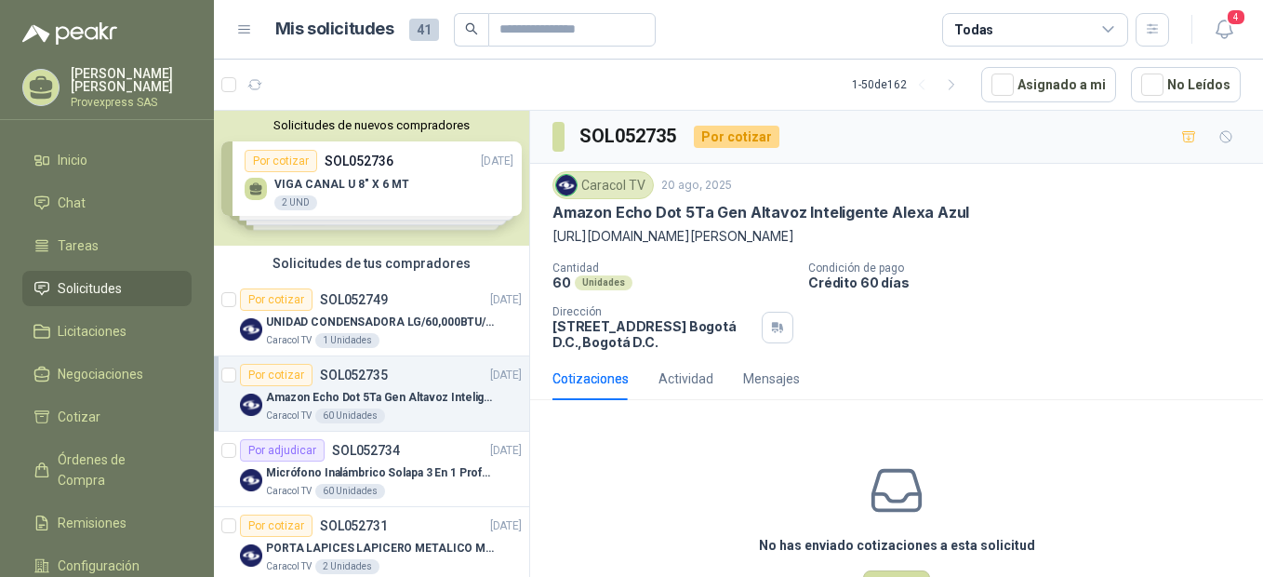
click at [977, 205] on div "Amazon Echo Dot 5Ta Gen Altavoz Inteligente Alexa Azul" at bounding box center [897, 213] width 688 height 20
drag, startPoint x: 970, startPoint y: 205, endPoint x: 526, endPoint y: 209, distance: 444.7
click at [526, 209] on div "Solicitudes de nuevos compradores Por cotizar SOL052736 20/08/25 VIGA CANAL U 8…" at bounding box center [738, 346] width 1049 height 473
drag, startPoint x: 526, startPoint y: 209, endPoint x: 660, endPoint y: 231, distance: 135.6
click at [660, 231] on p "https://homecenter.falabella.com.co/homecenter-co/product/119417193/Amazon-Echo…" at bounding box center [897, 236] width 688 height 20
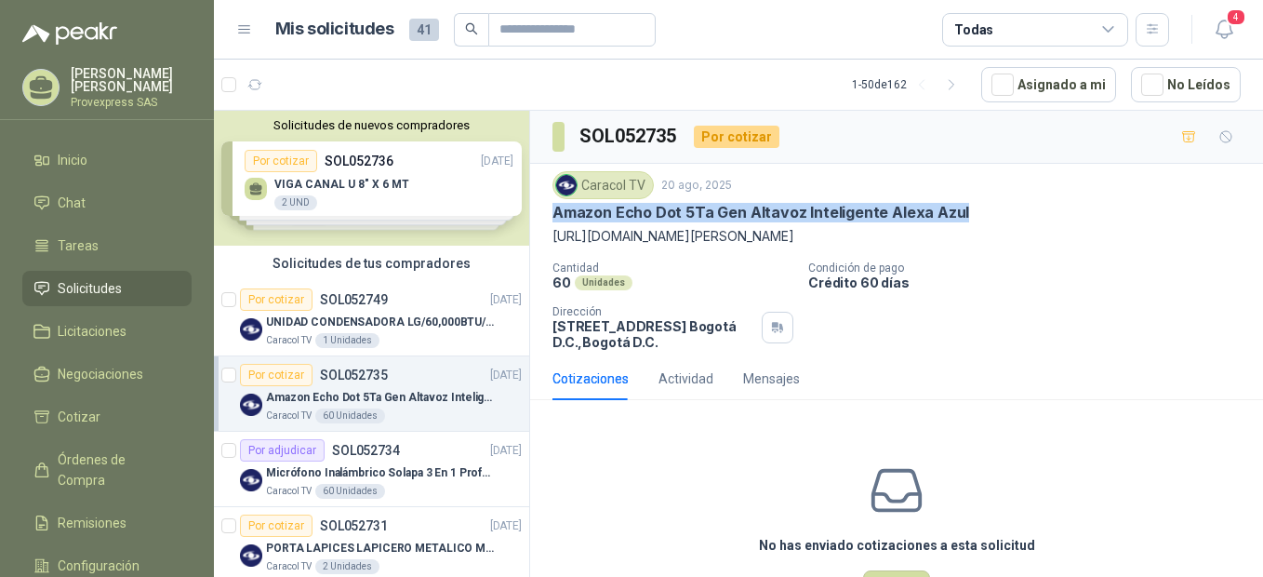
drag, startPoint x: 554, startPoint y: 214, endPoint x: 959, endPoint y: 209, distance: 404.7
click at [959, 209] on div "Amazon Echo Dot 5Ta Gen Altavoz Inteligente Alexa Azul" at bounding box center [897, 213] width 688 height 20
drag, startPoint x: 959, startPoint y: 209, endPoint x: 854, endPoint y: 208, distance: 105.1
copy p "Amazon Echo Dot 5Ta Gen Altavoz Inteligente Alexa Azul"
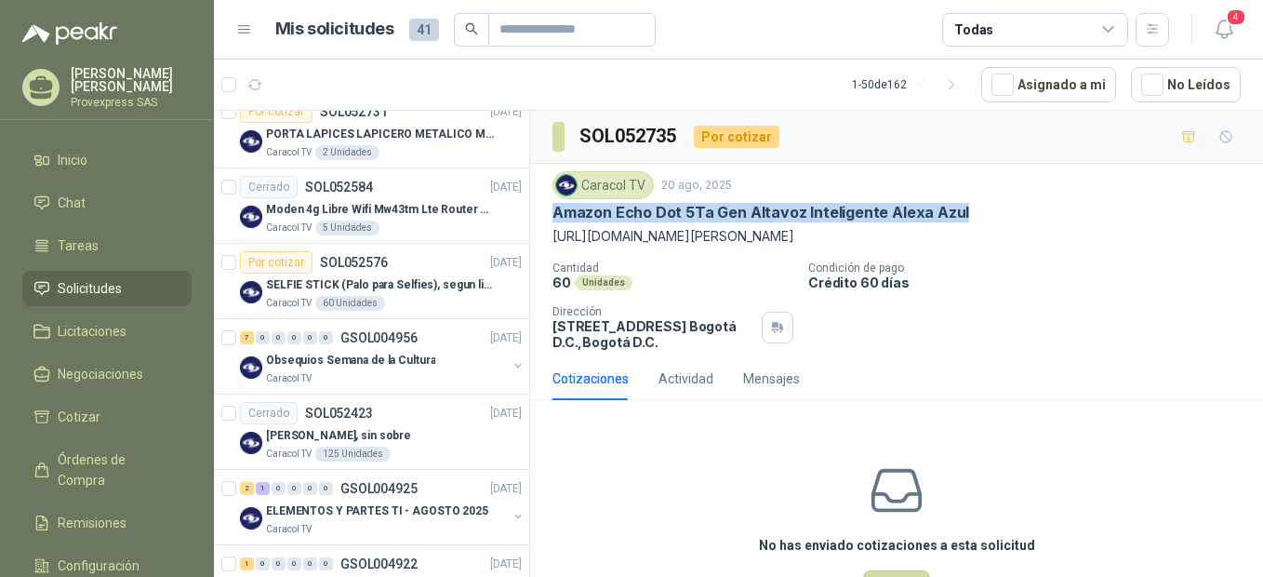
scroll to position [827, 0]
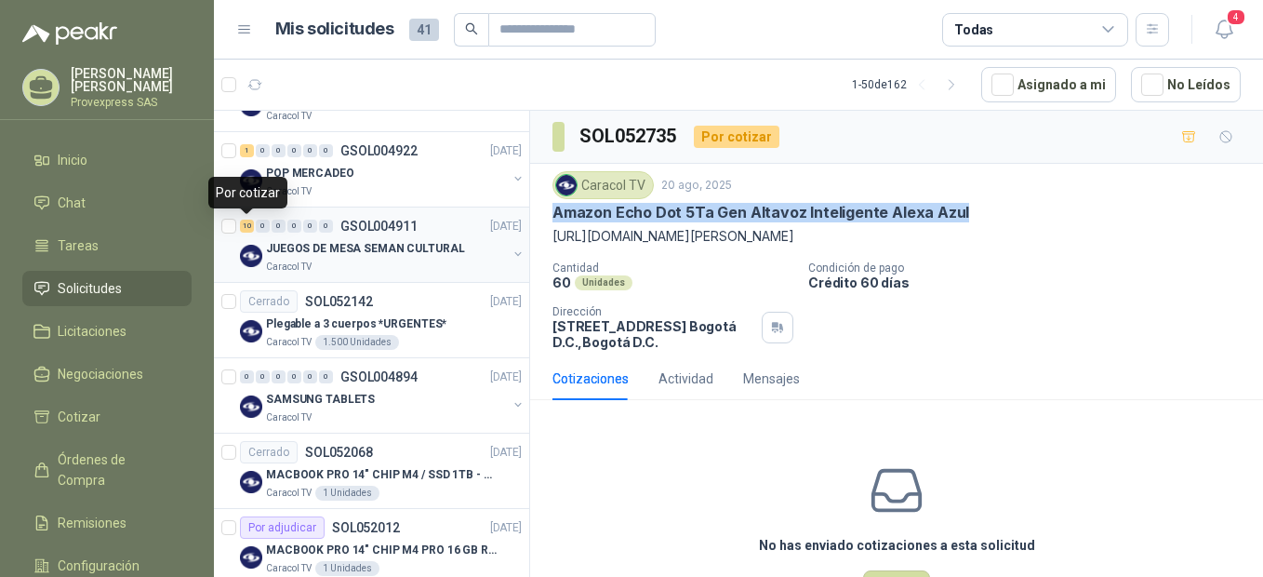
click at [250, 224] on div "10" at bounding box center [247, 226] width 14 height 13
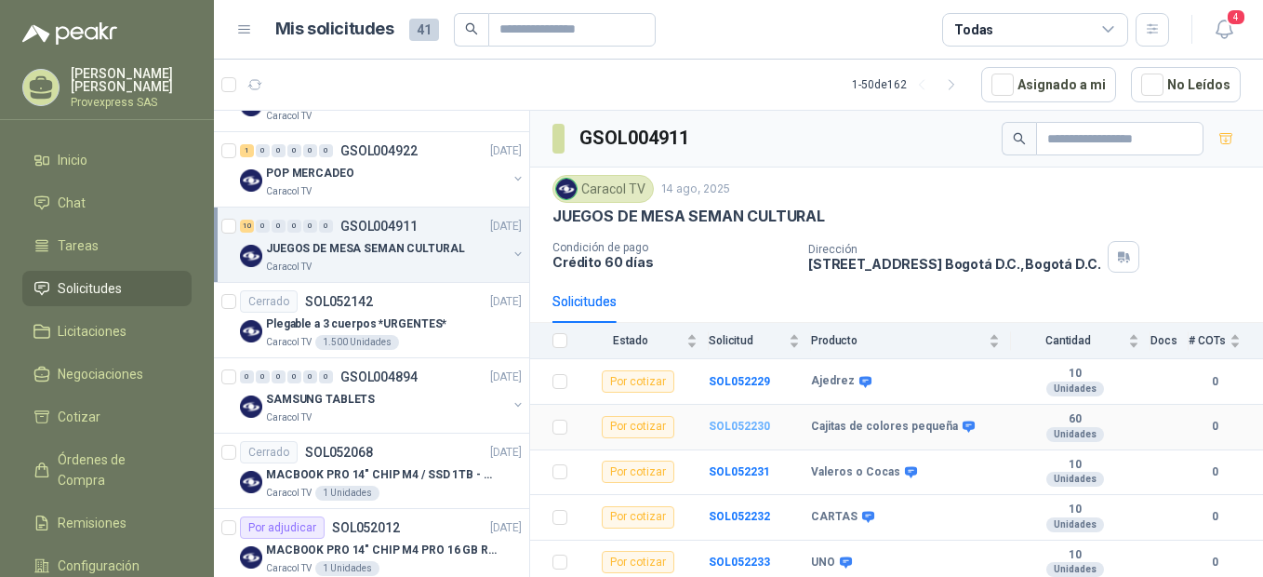
click at [723, 424] on b "SOL052230" at bounding box center [739, 426] width 61 height 13
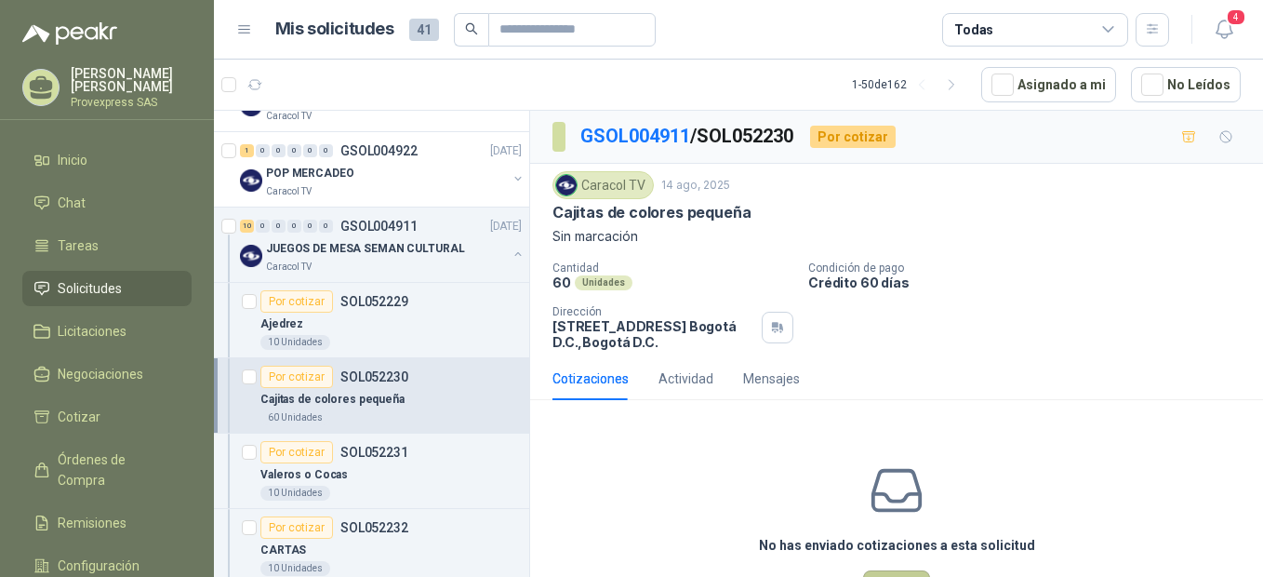
click at [886, 573] on button "Cotizar" at bounding box center [896, 587] width 67 height 35
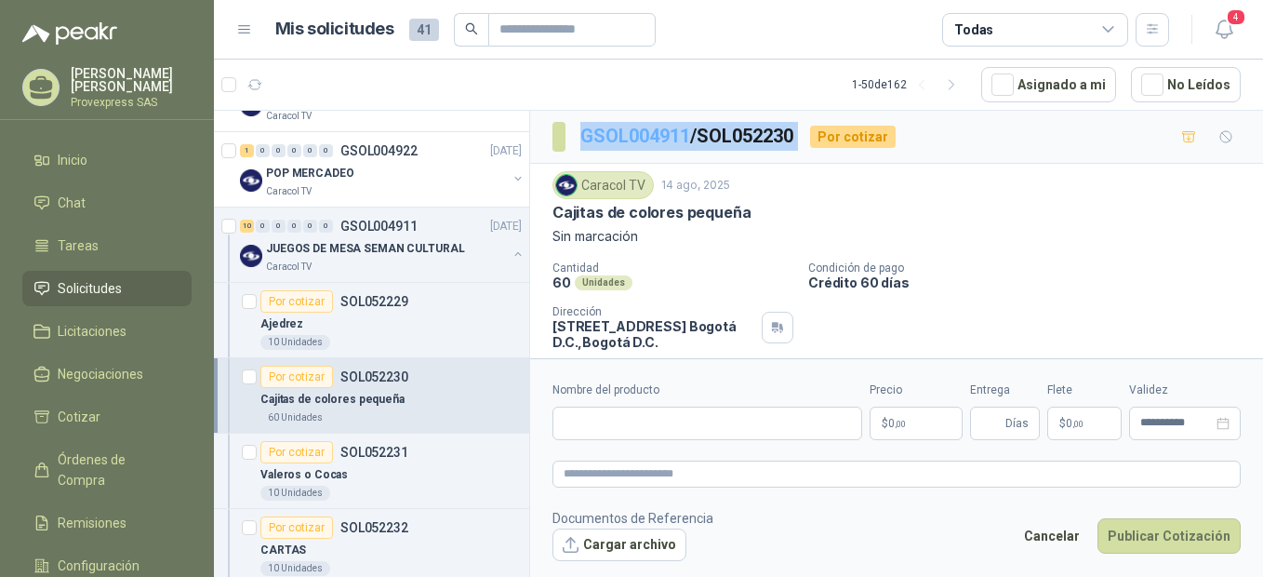
drag, startPoint x: 820, startPoint y: 132, endPoint x: 582, endPoint y: 129, distance: 237.2
click at [582, 129] on div "GSOL004911 / SOL052230 Por cotizar" at bounding box center [724, 137] width 343 height 30
copy p "GSOL004911 / SOL052230"
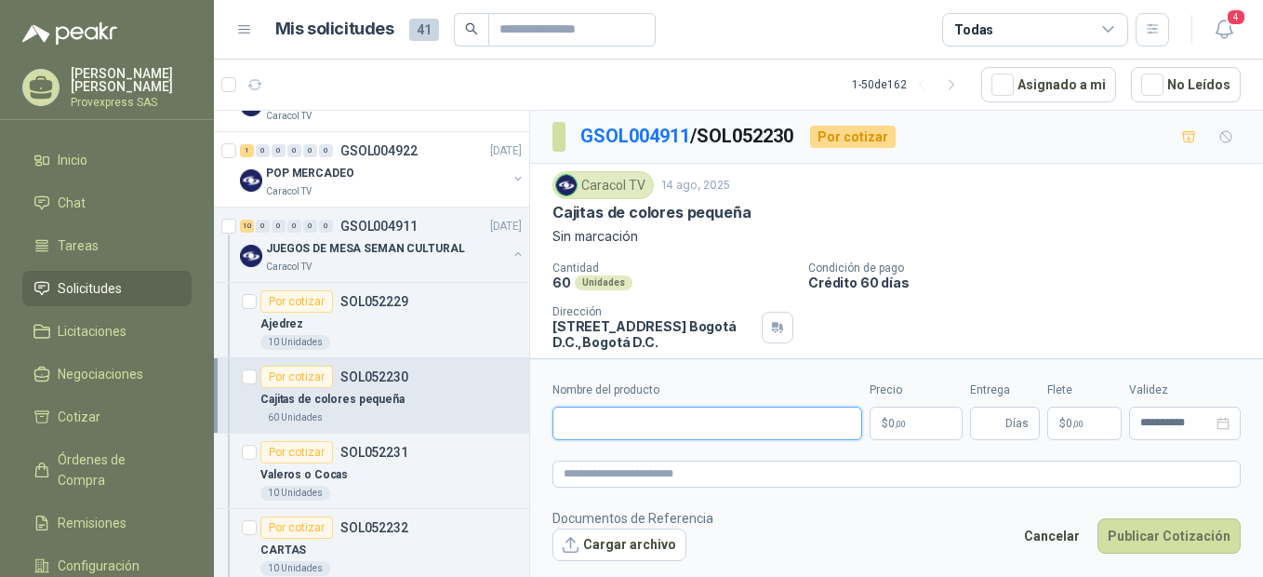
click at [585, 430] on input "Nombre del producto" at bounding box center [708, 423] width 310 height 33
click at [580, 429] on input "Nombre del producto" at bounding box center [708, 423] width 310 height 33
paste input "**********"
type input "**********"
click at [583, 459] on form "**********" at bounding box center [896, 470] width 733 height 225
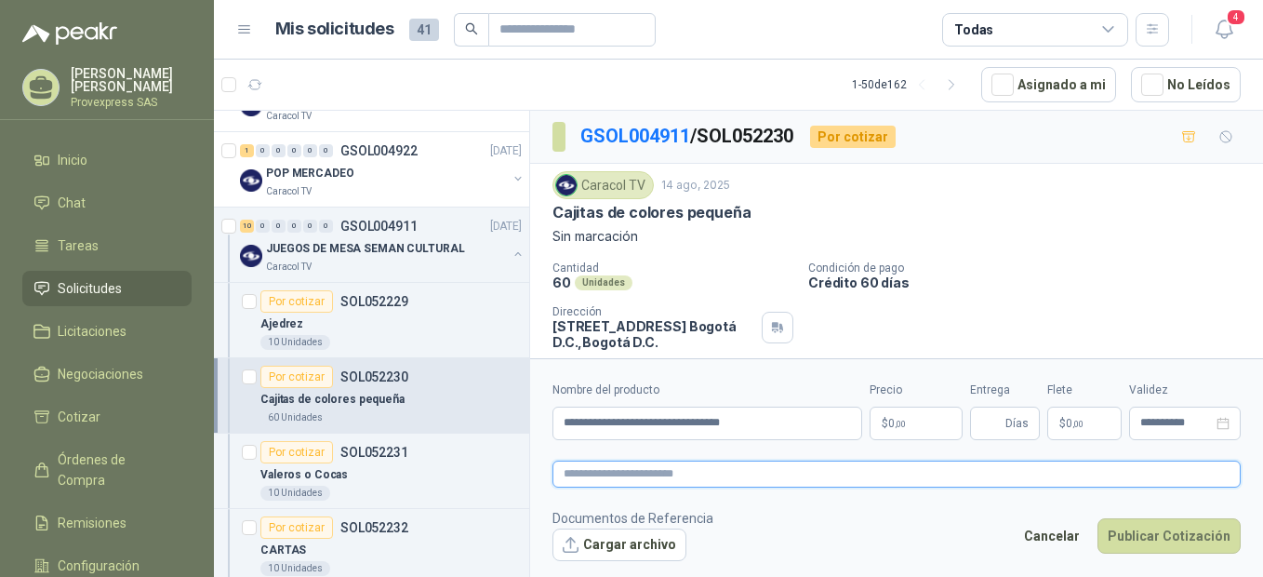
click at [583, 464] on textarea at bounding box center [897, 473] width 688 height 27
paste textarea "**********"
type textarea "**********"
click at [912, 422] on p "$ 0 ,00" at bounding box center [916, 423] width 93 height 33
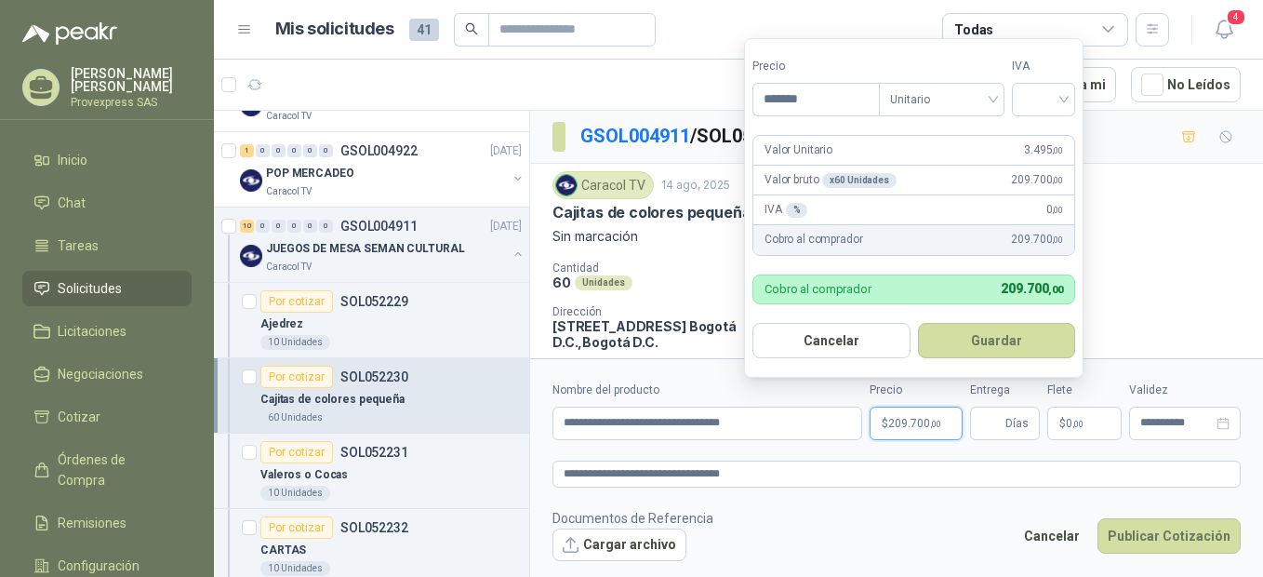
type input "*******"
click at [910, 127] on form "Precio ******* Tipo Unitario IVA Valor Unitario 3.495 ,00 Valor bruto x 60 Unid…" at bounding box center [914, 208] width 340 height 340
click at [1036, 100] on input "search" at bounding box center [1043, 98] width 41 height 28
click at [1048, 197] on div "0%" at bounding box center [1048, 197] width 34 height 20
click at [993, 339] on button "Guardar" at bounding box center [1000, 340] width 160 height 35
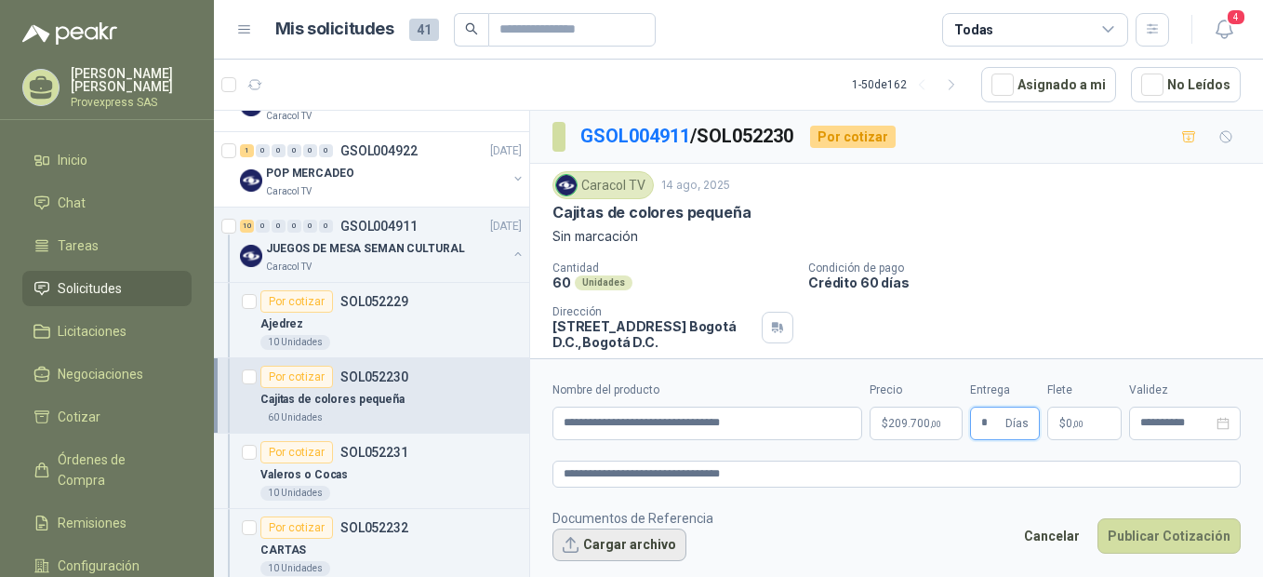
type input "*"
click at [575, 538] on button "Cargar archivo" at bounding box center [620, 544] width 134 height 33
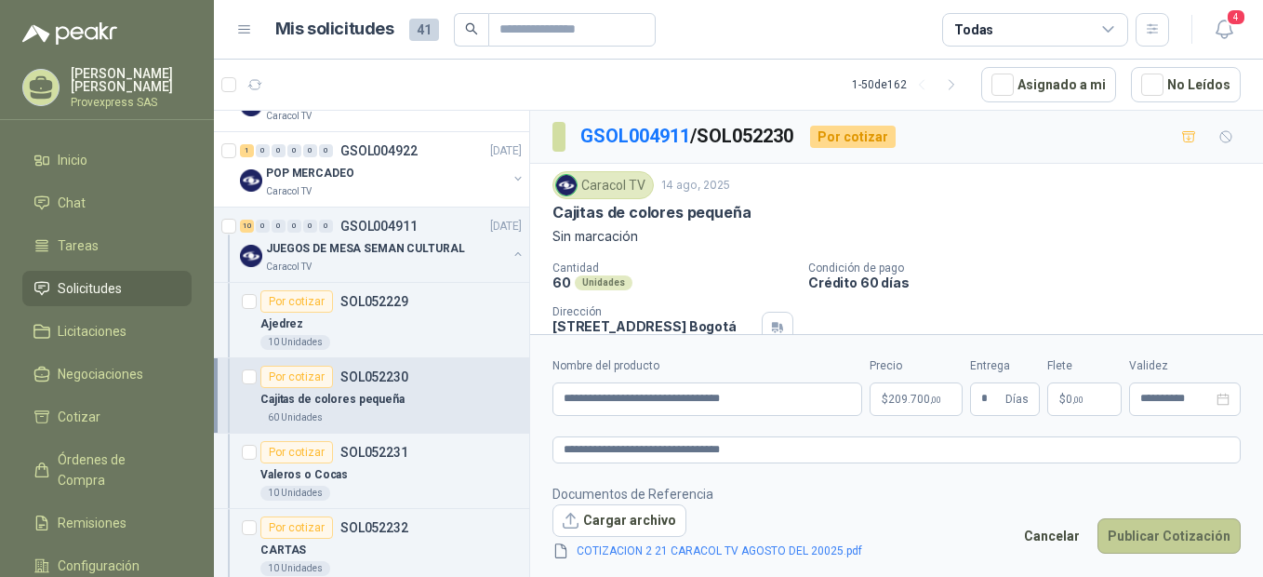
click at [1158, 533] on button "Publicar Cotización" at bounding box center [1169, 535] width 143 height 35
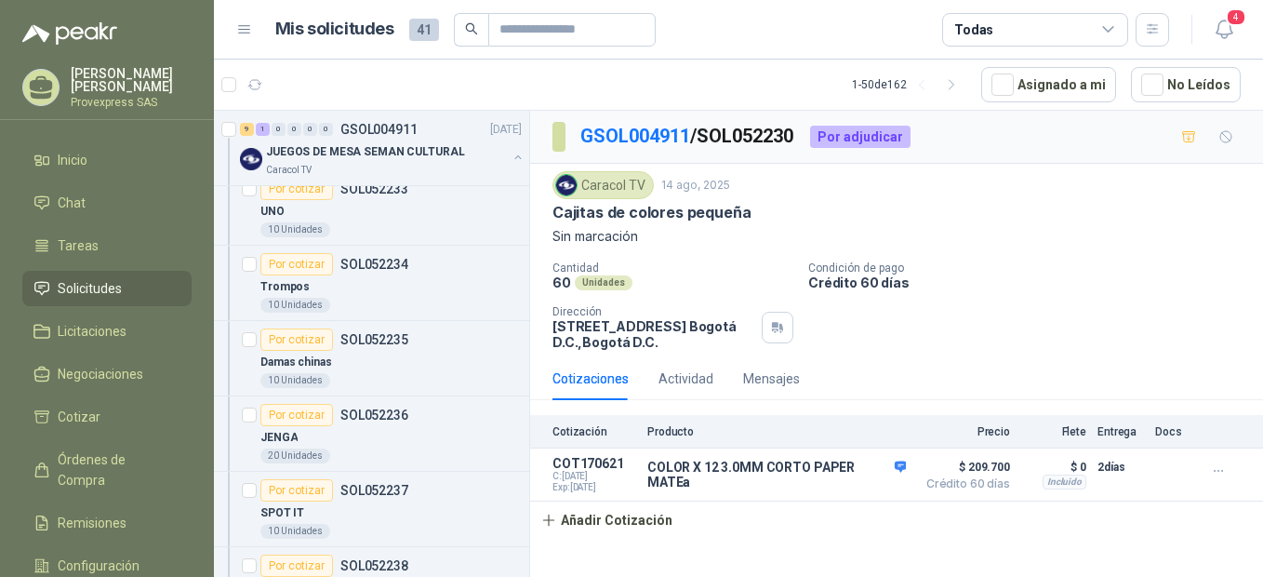
scroll to position [1654, 0]
